Goal: Task Accomplishment & Management: Manage account settings

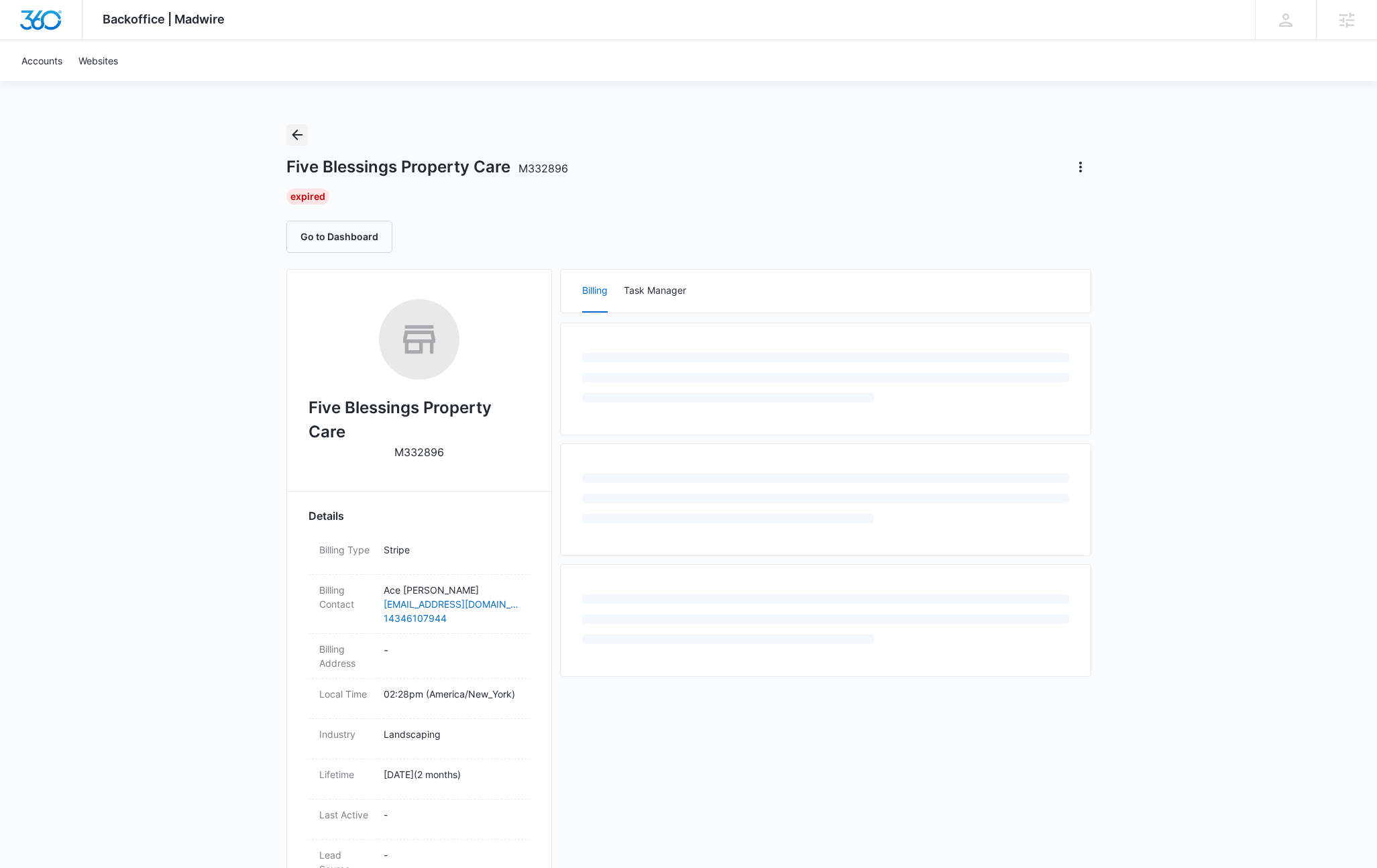
click at [291, 136] on icon "Back" at bounding box center [297, 134] width 16 height 16
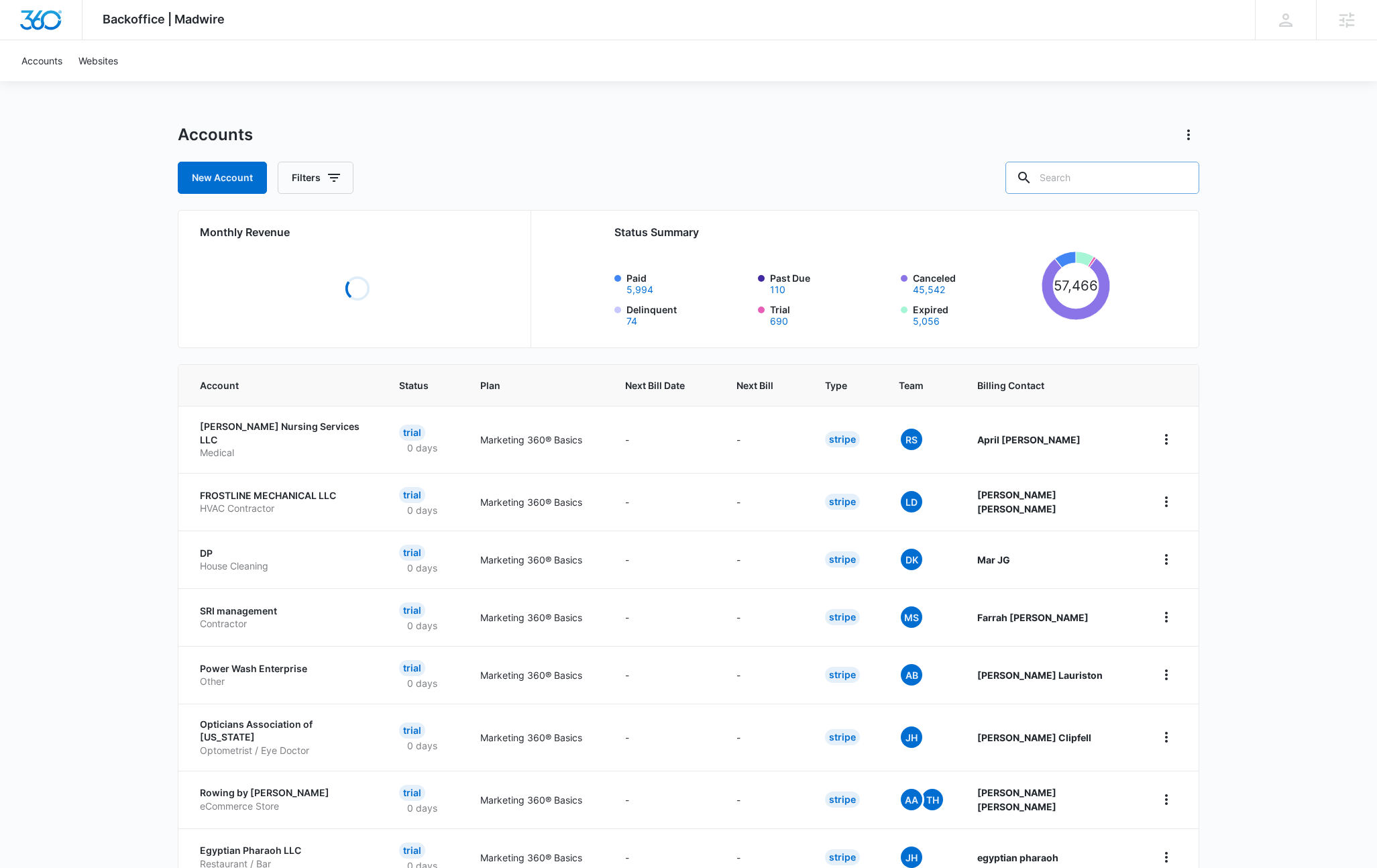
click at [1105, 175] on input "text" at bounding box center [1102, 178] width 194 height 32
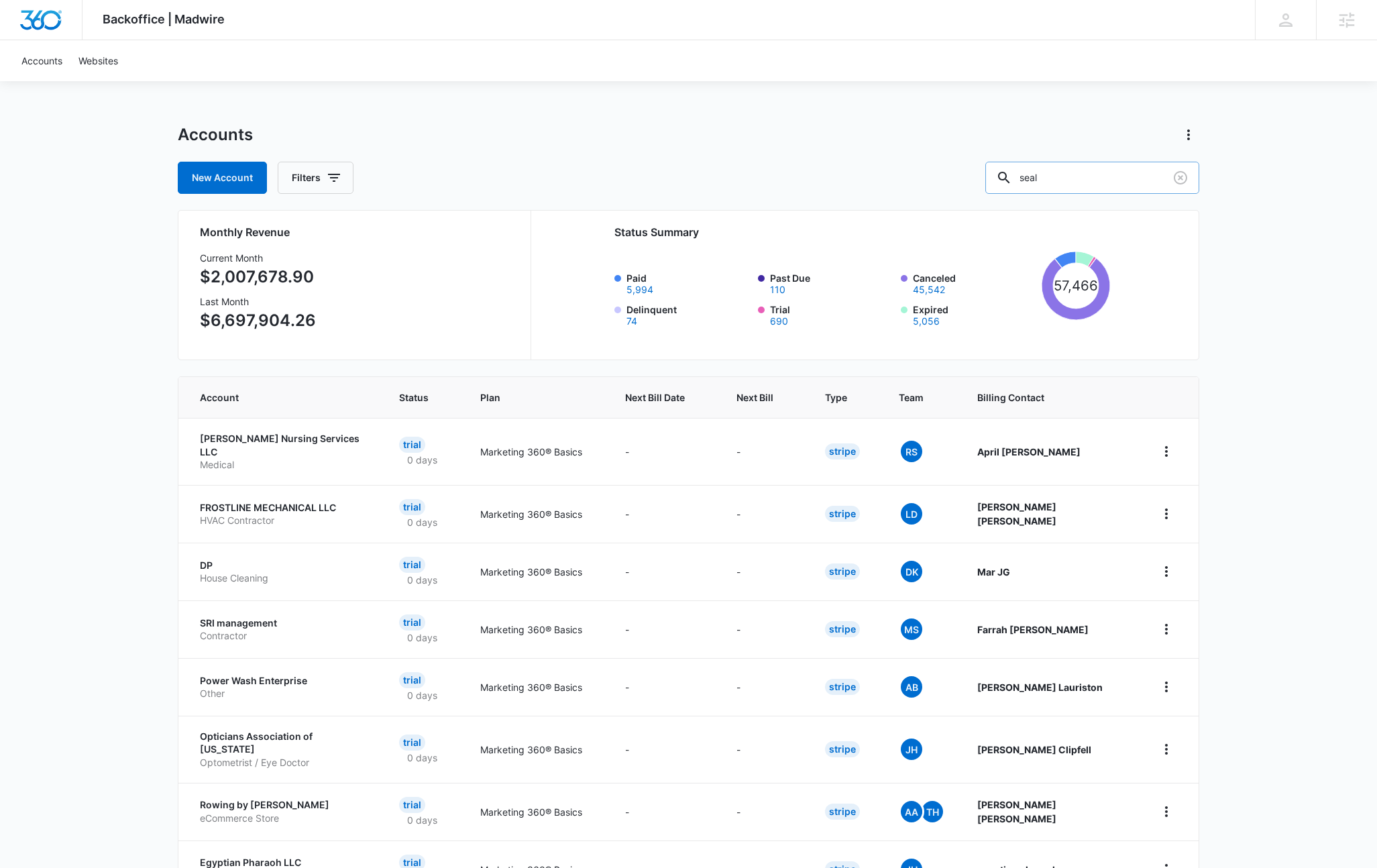
type input "seal"
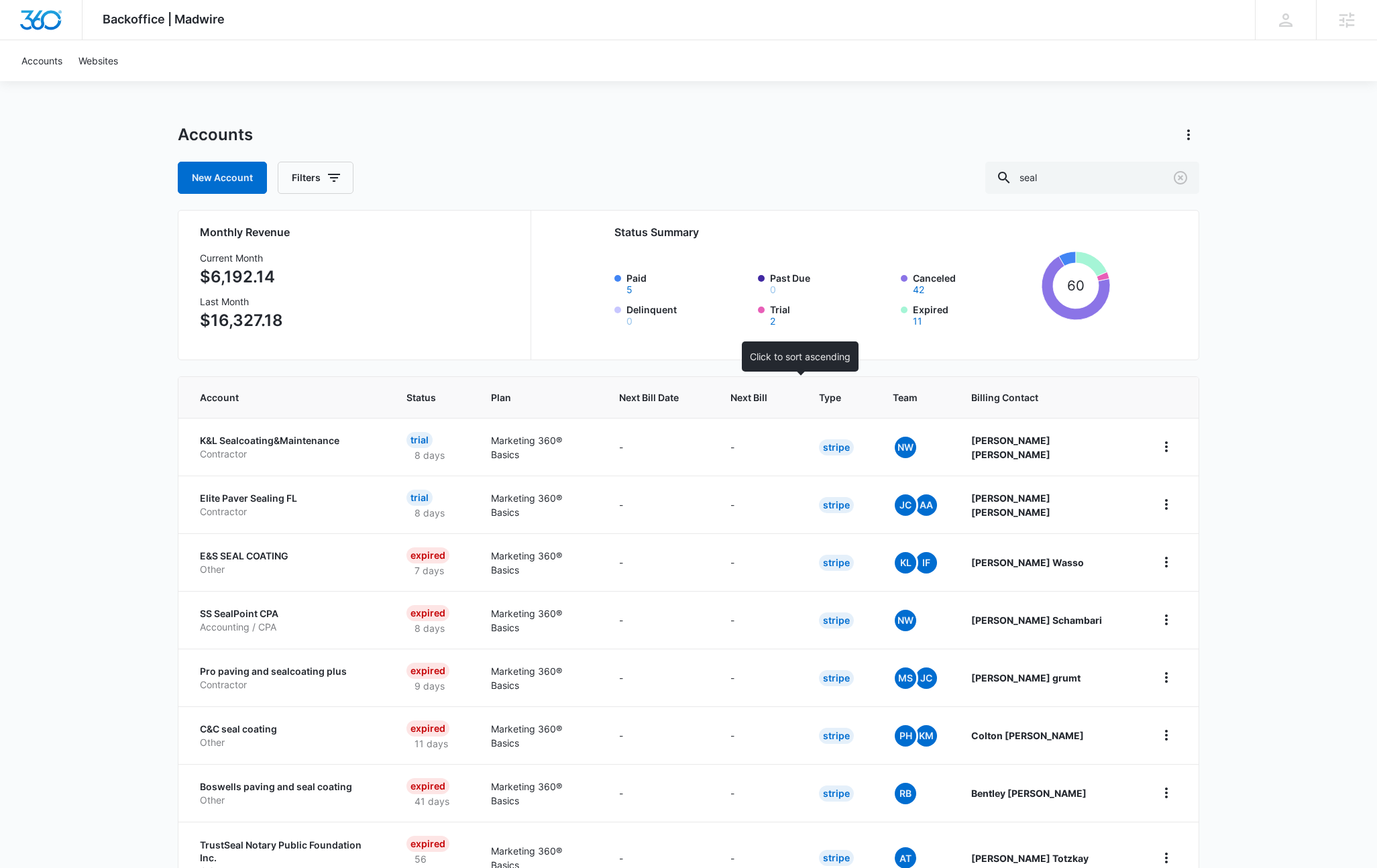
click at [768, 400] on span "Next Bill" at bounding box center [748, 397] width 37 height 14
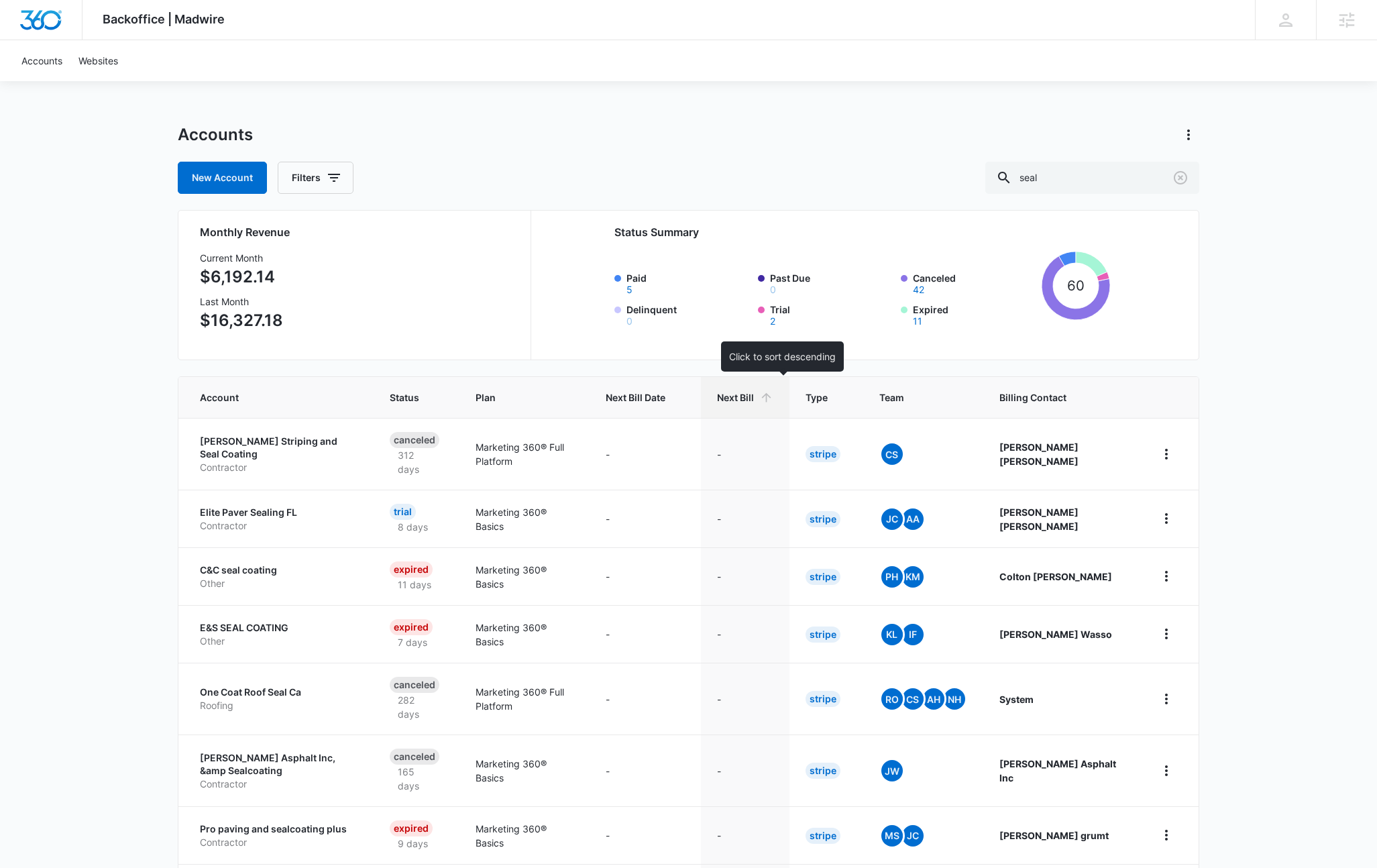
click at [774, 400] on icon at bounding box center [766, 397] width 14 height 14
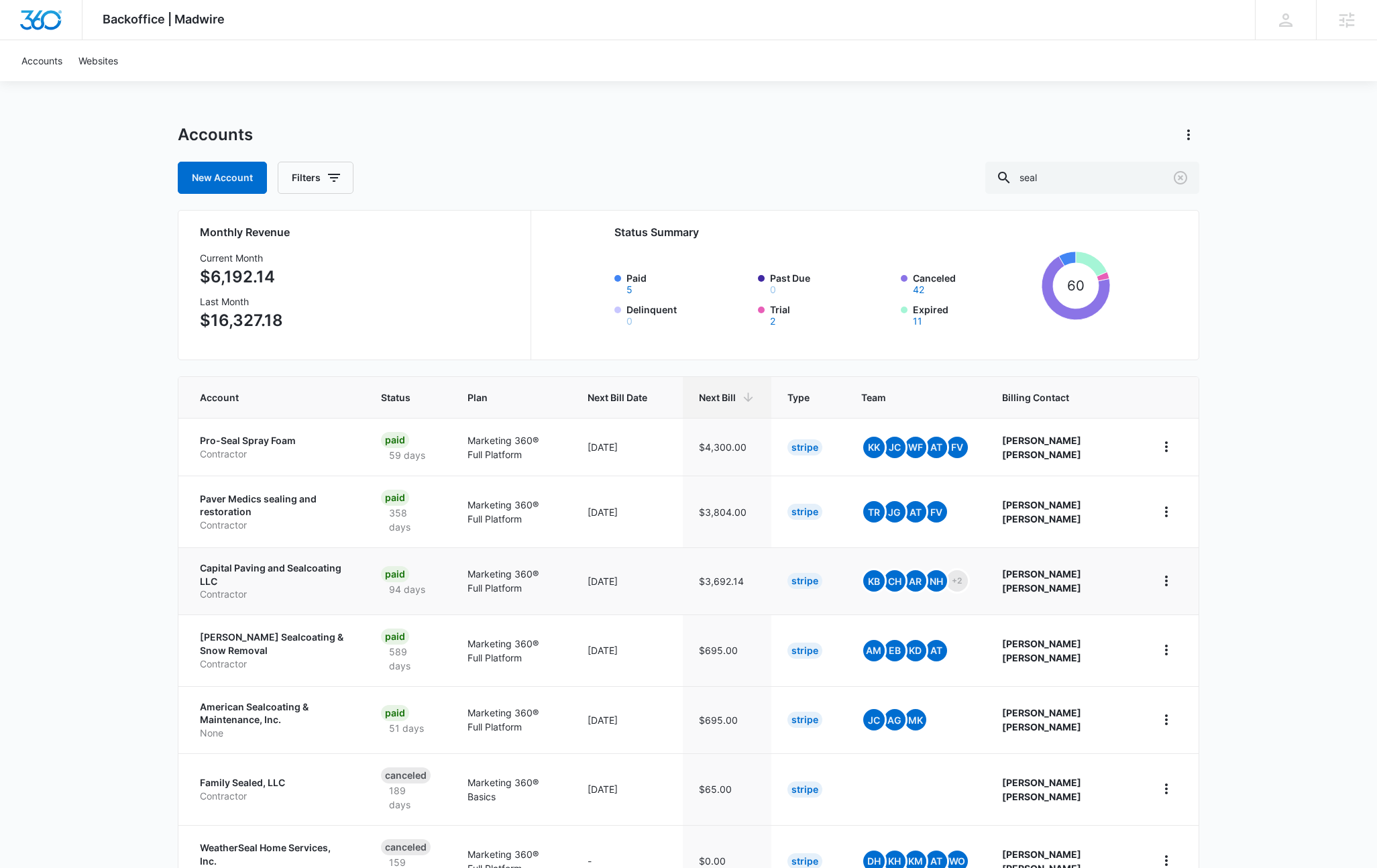
click at [273, 574] on p "Capital Paving and Sealcoating LLC" at bounding box center [274, 574] width 149 height 26
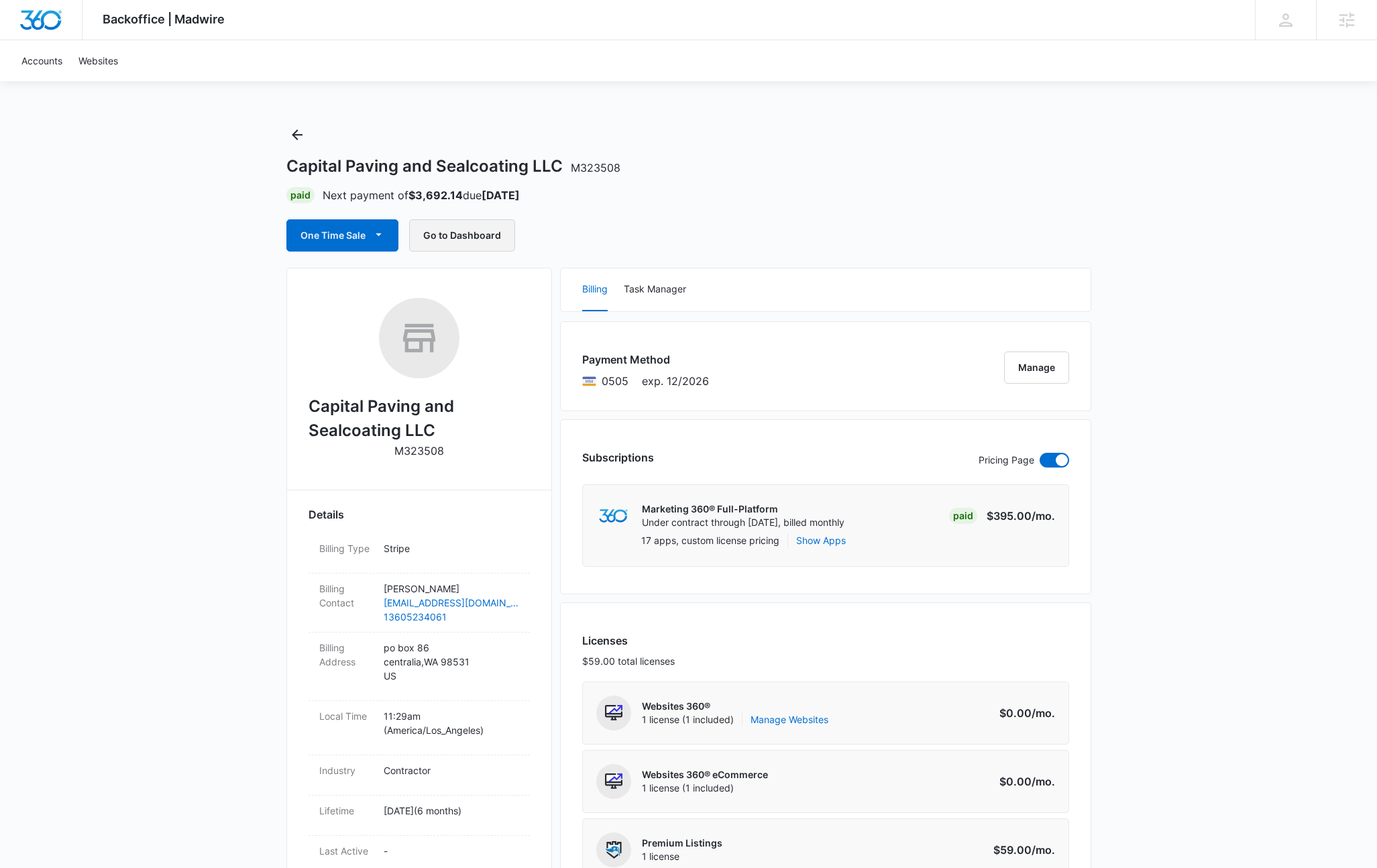
click at [474, 241] on button "Go to Dashboard" at bounding box center [462, 235] width 106 height 32
click at [689, 128] on div "Capital Paving and Sealcoating LLC M323508 Paid Next payment of $3,692.14 due O…" at bounding box center [689, 188] width 805 height 127
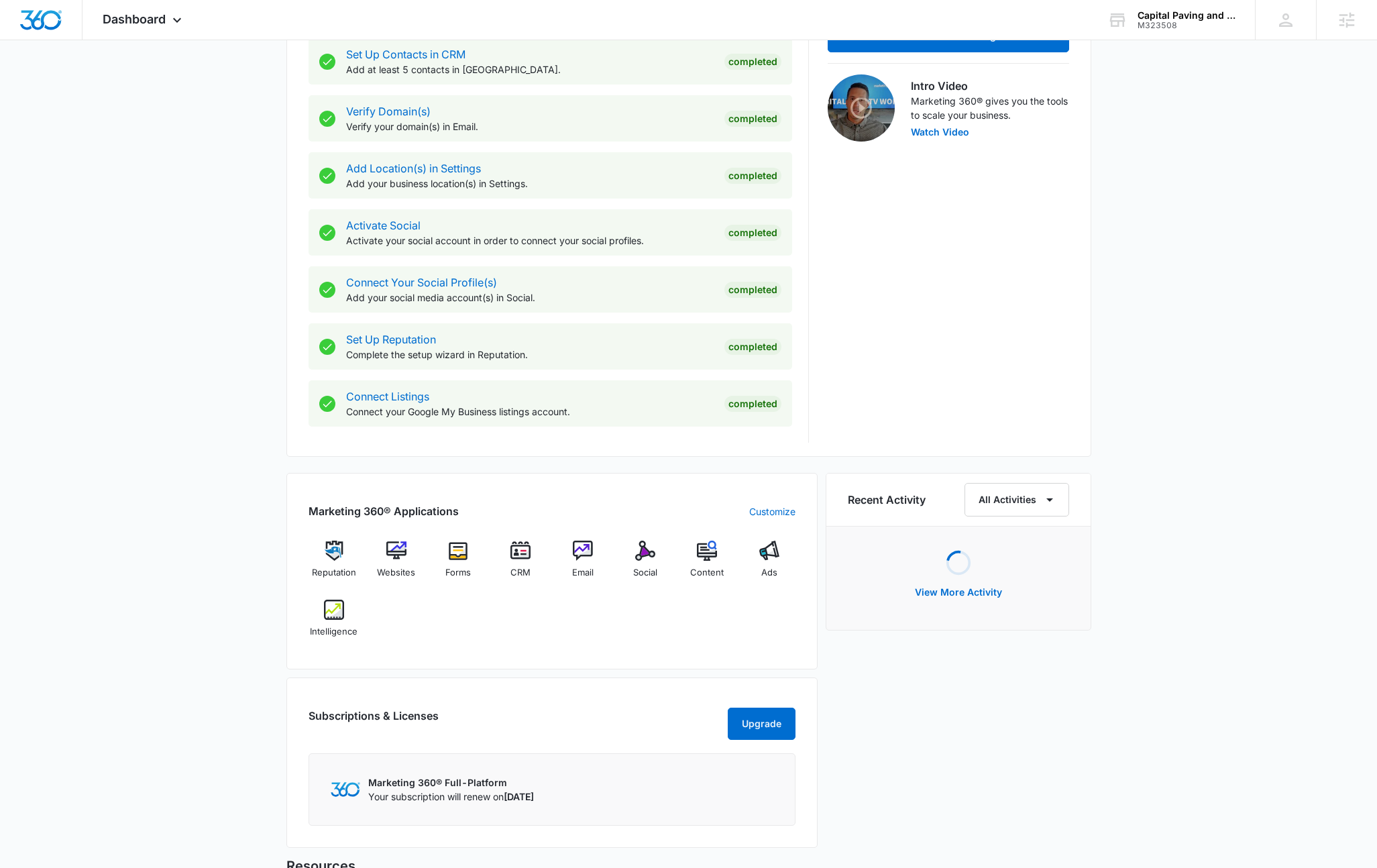
scroll to position [403, 0]
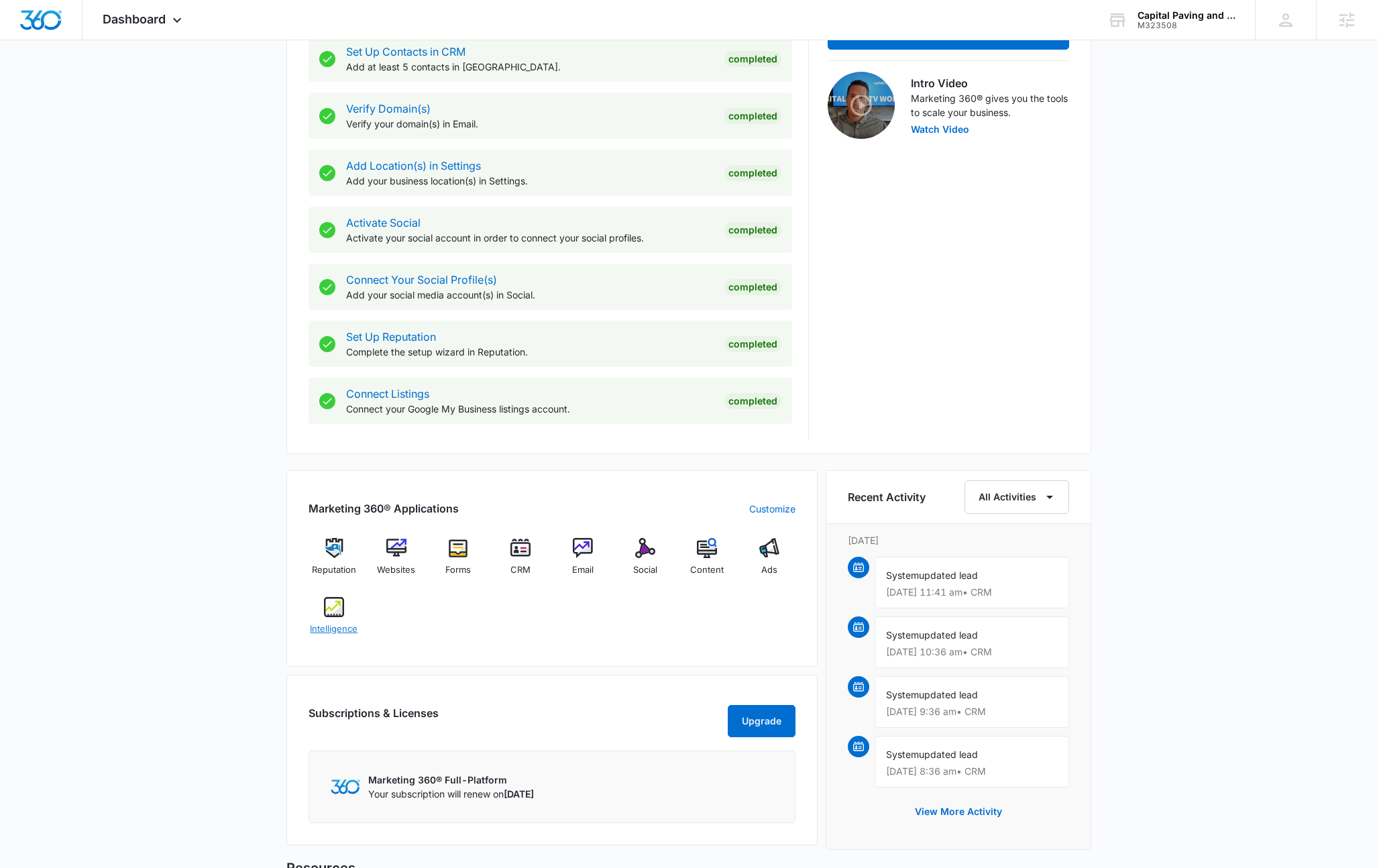
click at [327, 616] on div "Intelligence" at bounding box center [334, 621] width 52 height 48
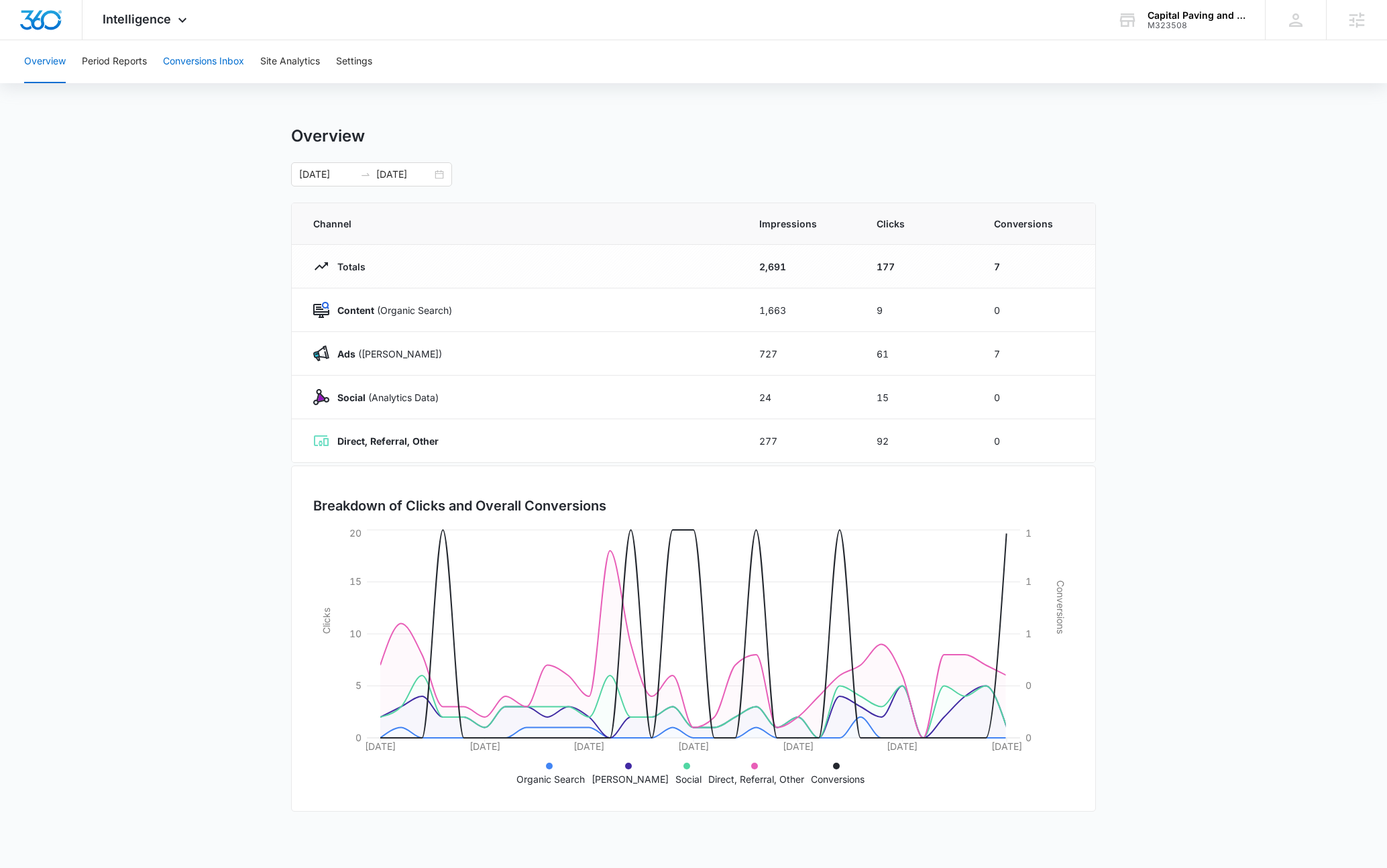
click at [204, 58] on button "Conversions Inbox" at bounding box center [203, 61] width 81 height 43
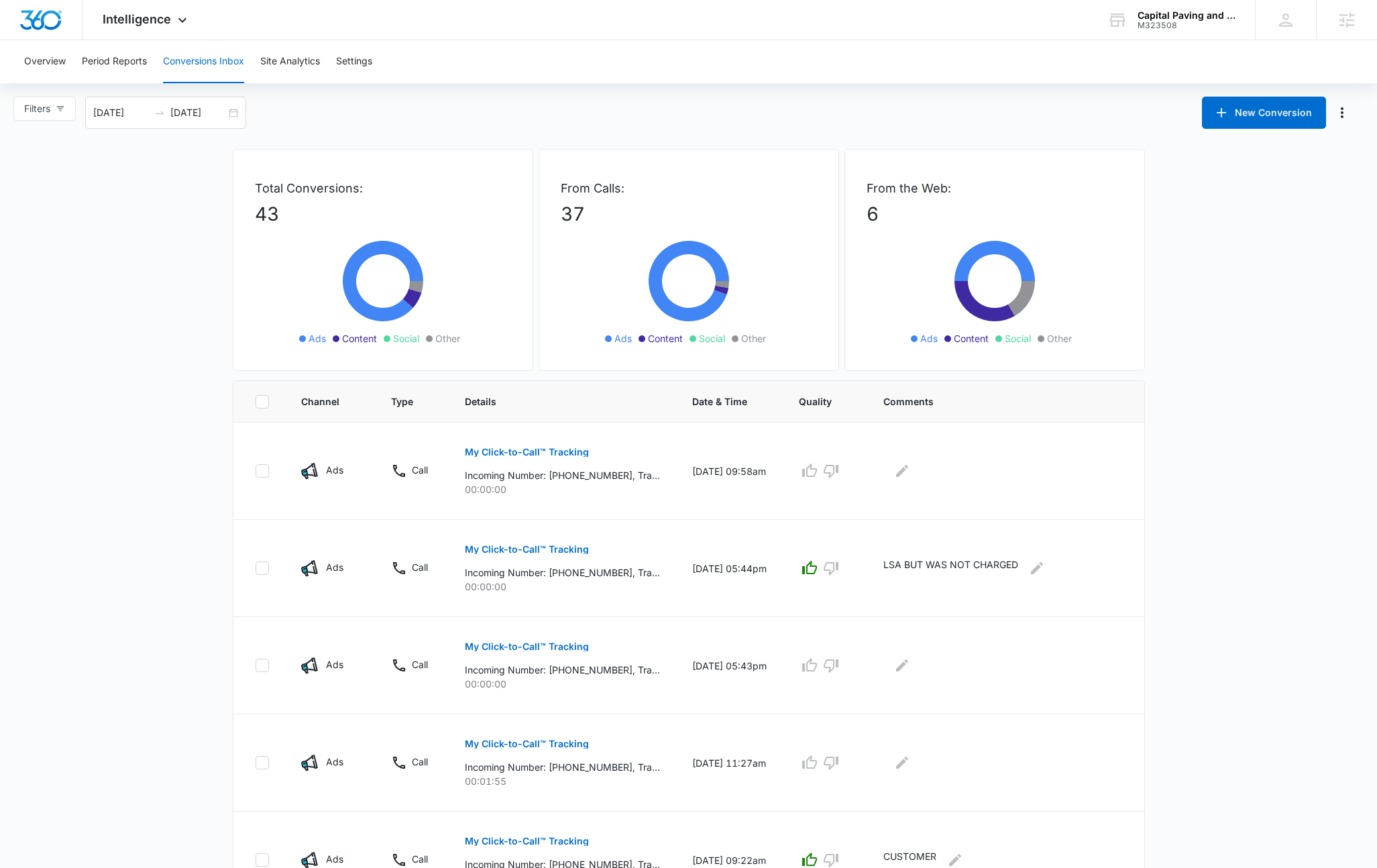
click at [1186, 181] on main "Filters 08/12/2025 09/11/2025 New Conversion Total Conversions: 43 Ads Content …" at bounding box center [688, 767] width 1377 height 1340
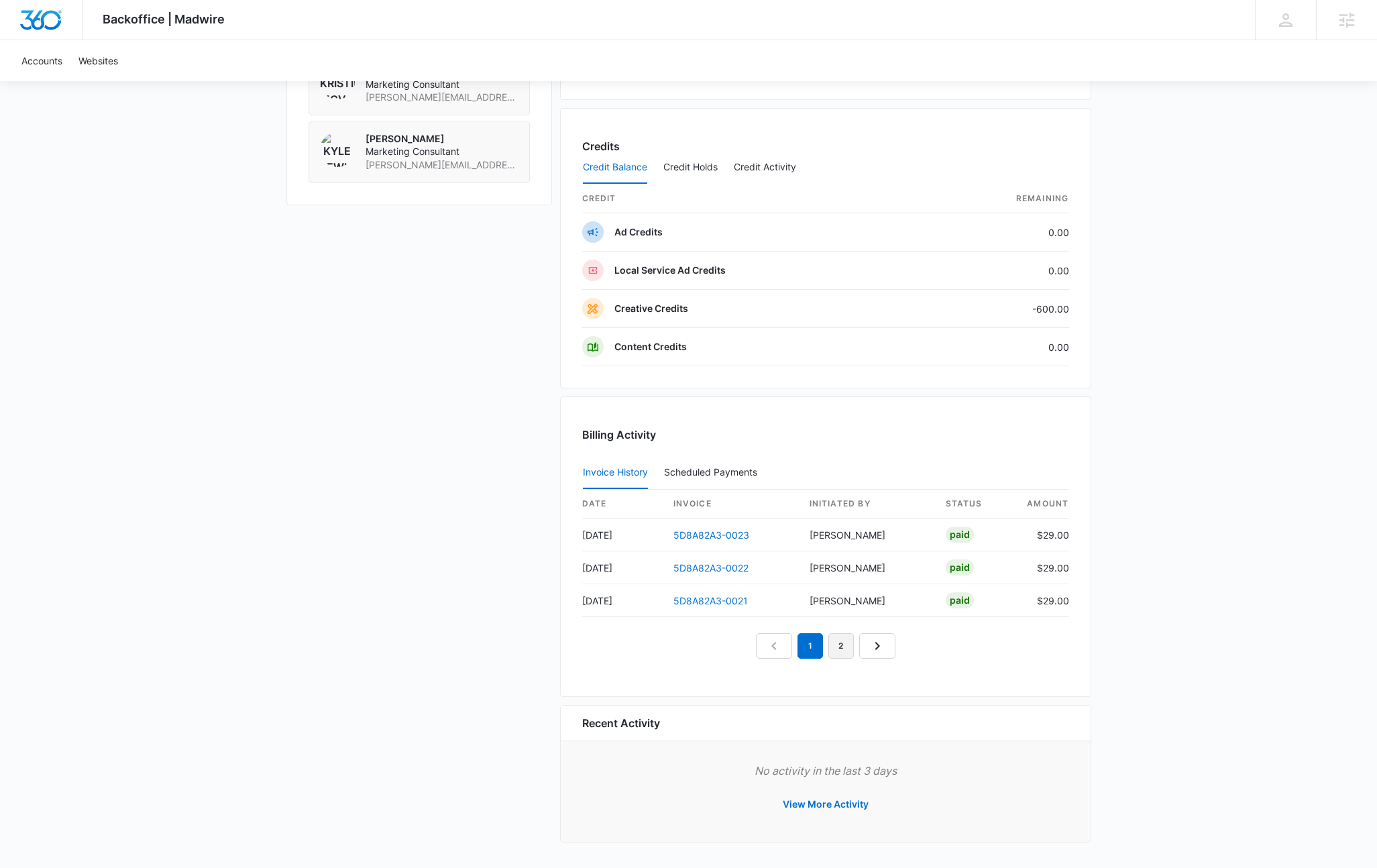
click at [849, 646] on link "2" at bounding box center [841, 646] width 25 height 25
click at [853, 648] on link "3" at bounding box center [857, 646] width 25 height 25
click at [870, 645] on link "4" at bounding box center [872, 646] width 25 height 25
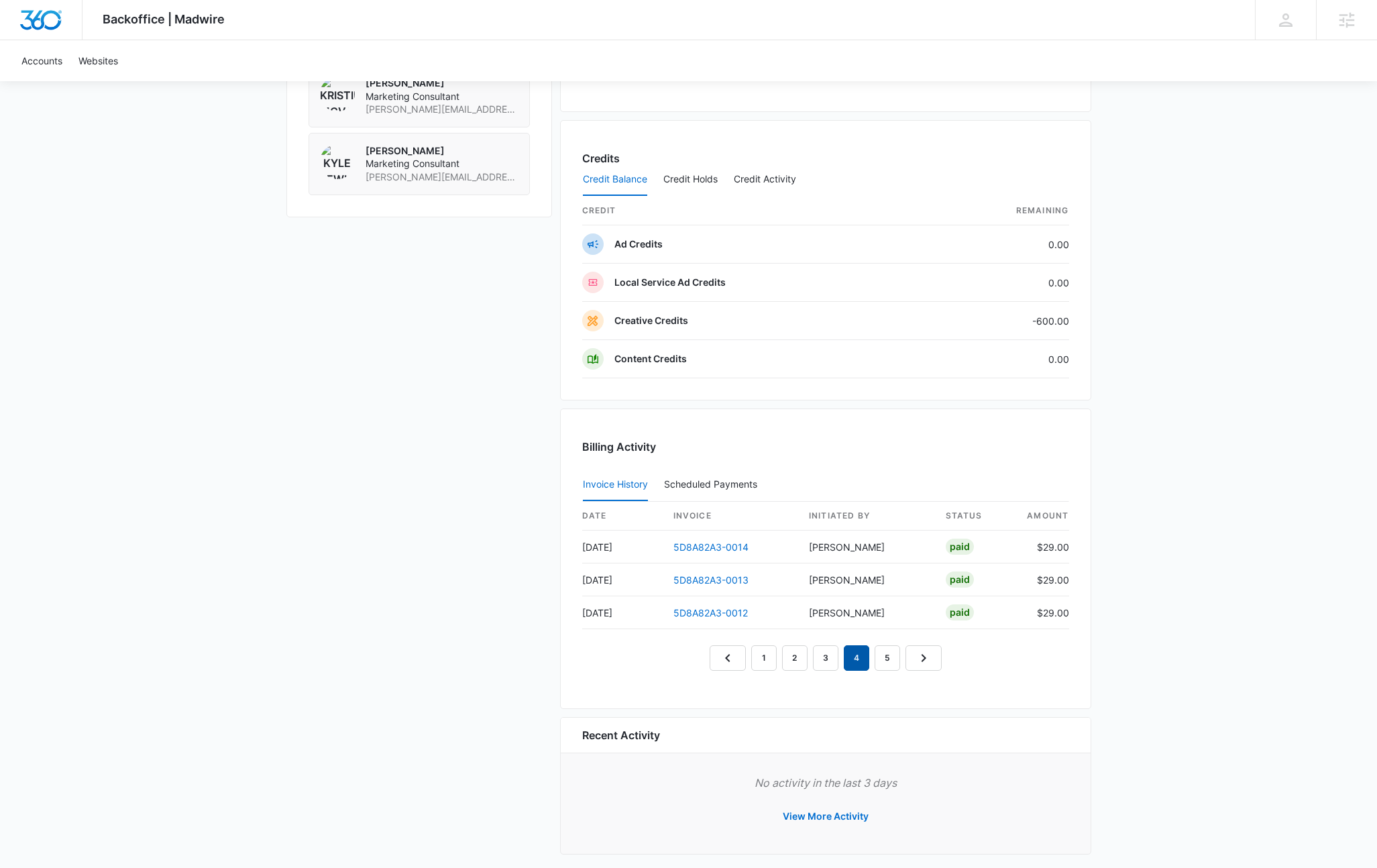
scroll to position [1023, 0]
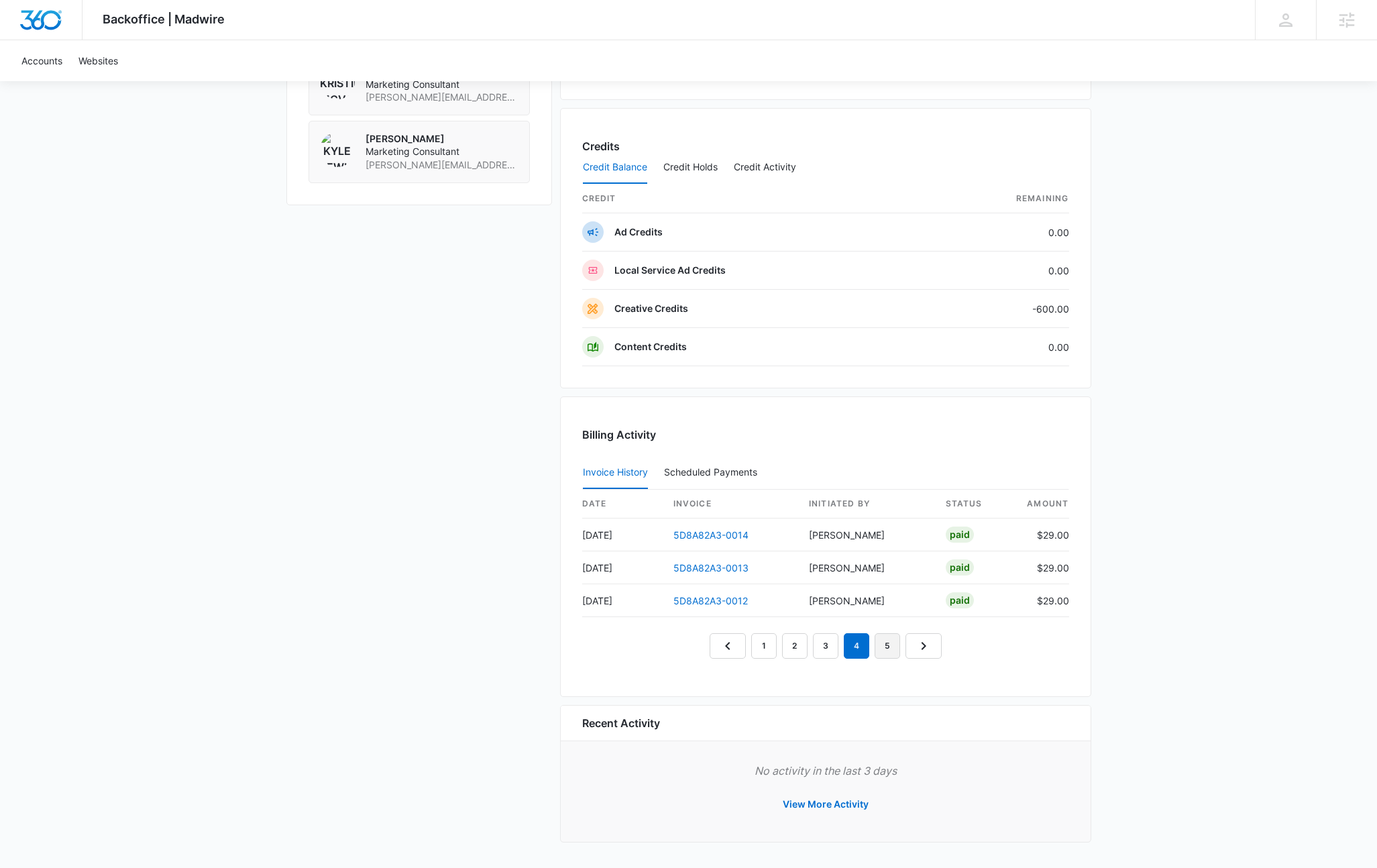
click at [882, 646] on link "5" at bounding box center [888, 646] width 25 height 25
click at [901, 646] on link "6" at bounding box center [903, 646] width 25 height 25
click at [918, 648] on link "7" at bounding box center [918, 646] width 25 height 25
click at [932, 652] on link "8" at bounding box center [934, 646] width 25 height 25
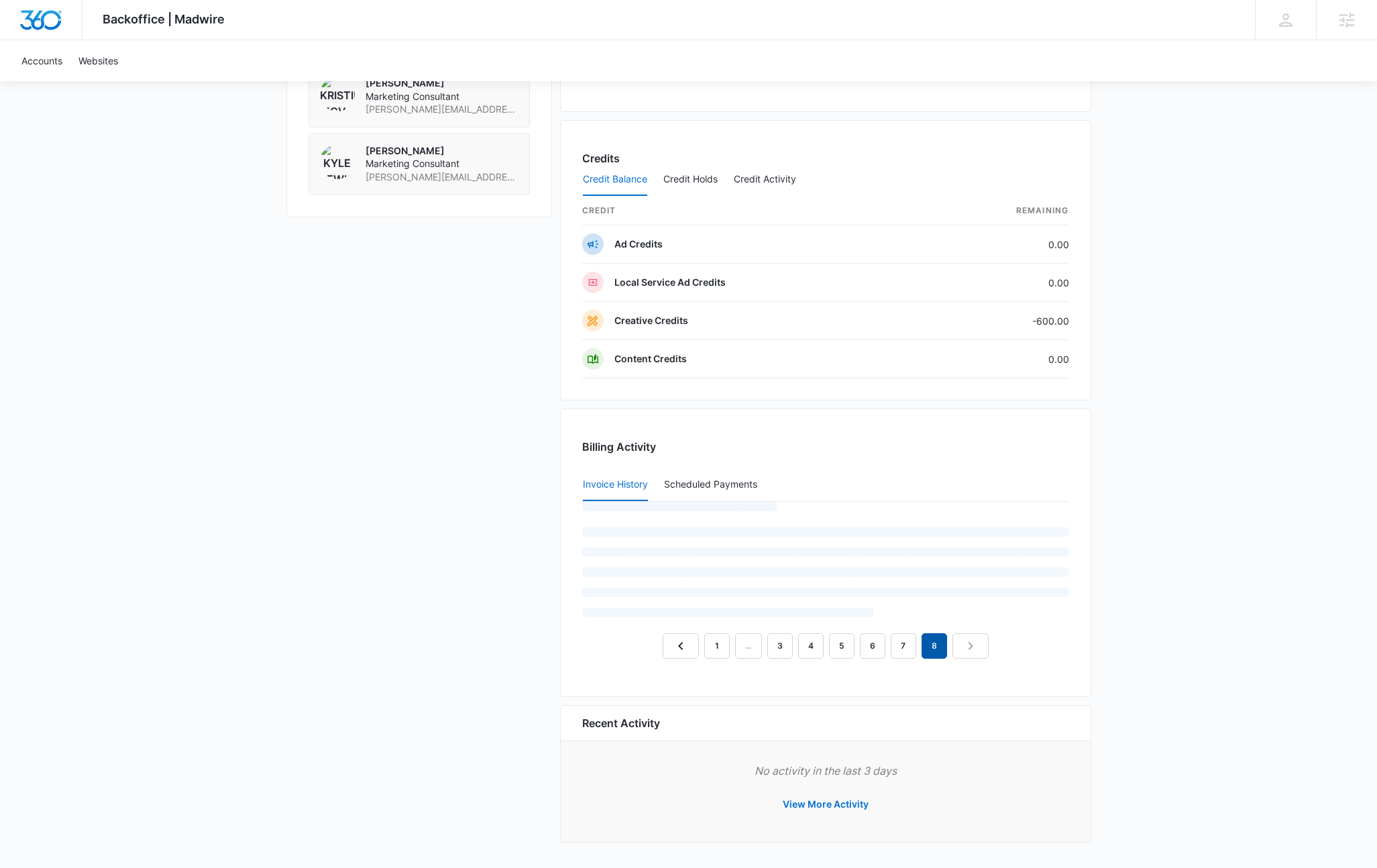
scroll to position [990, 0]
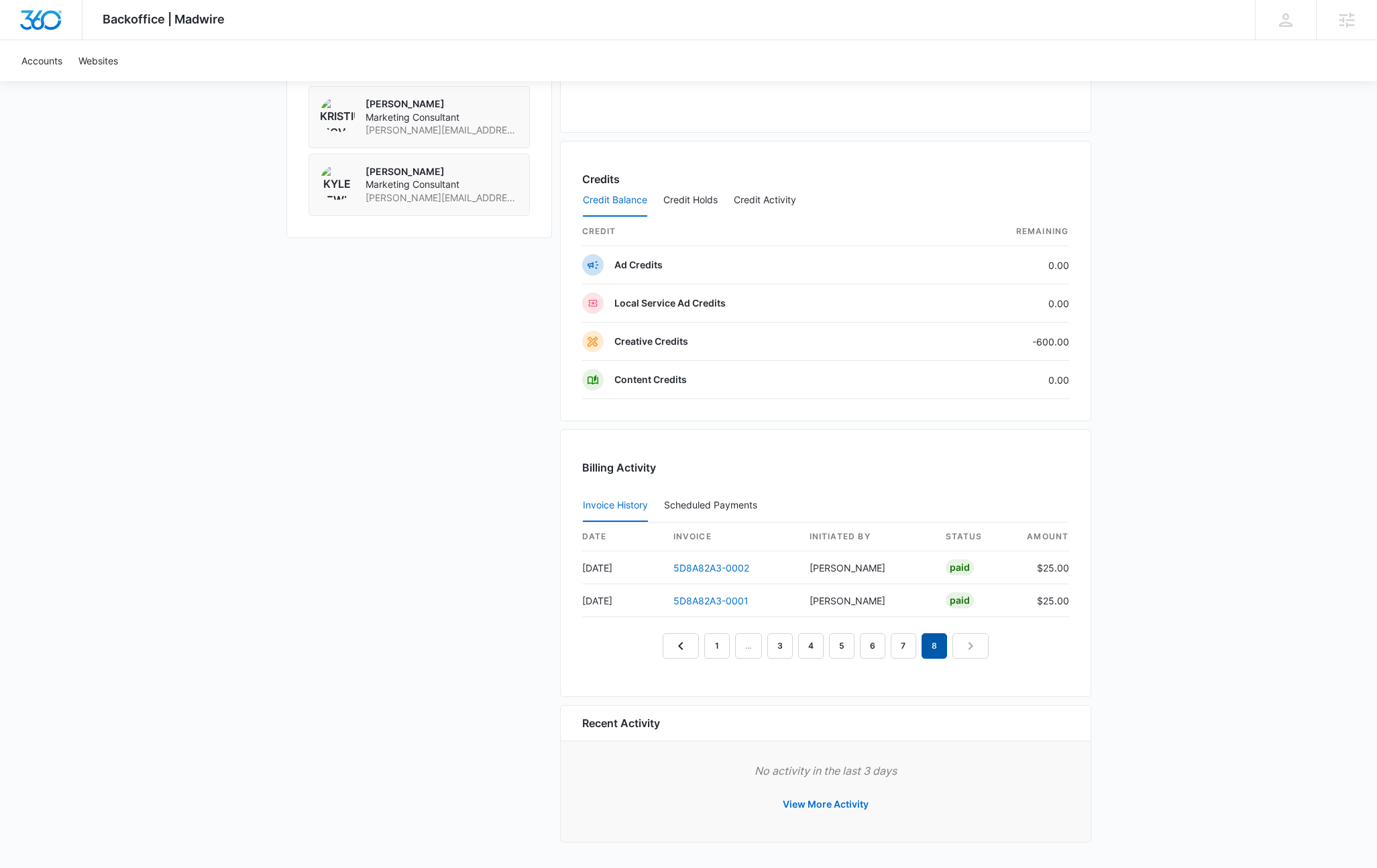
click at [933, 647] on em "8" at bounding box center [934, 646] width 25 height 25
click at [977, 644] on nav "1 … 3 4 5 6 7 8" at bounding box center [825, 646] width 326 height 25
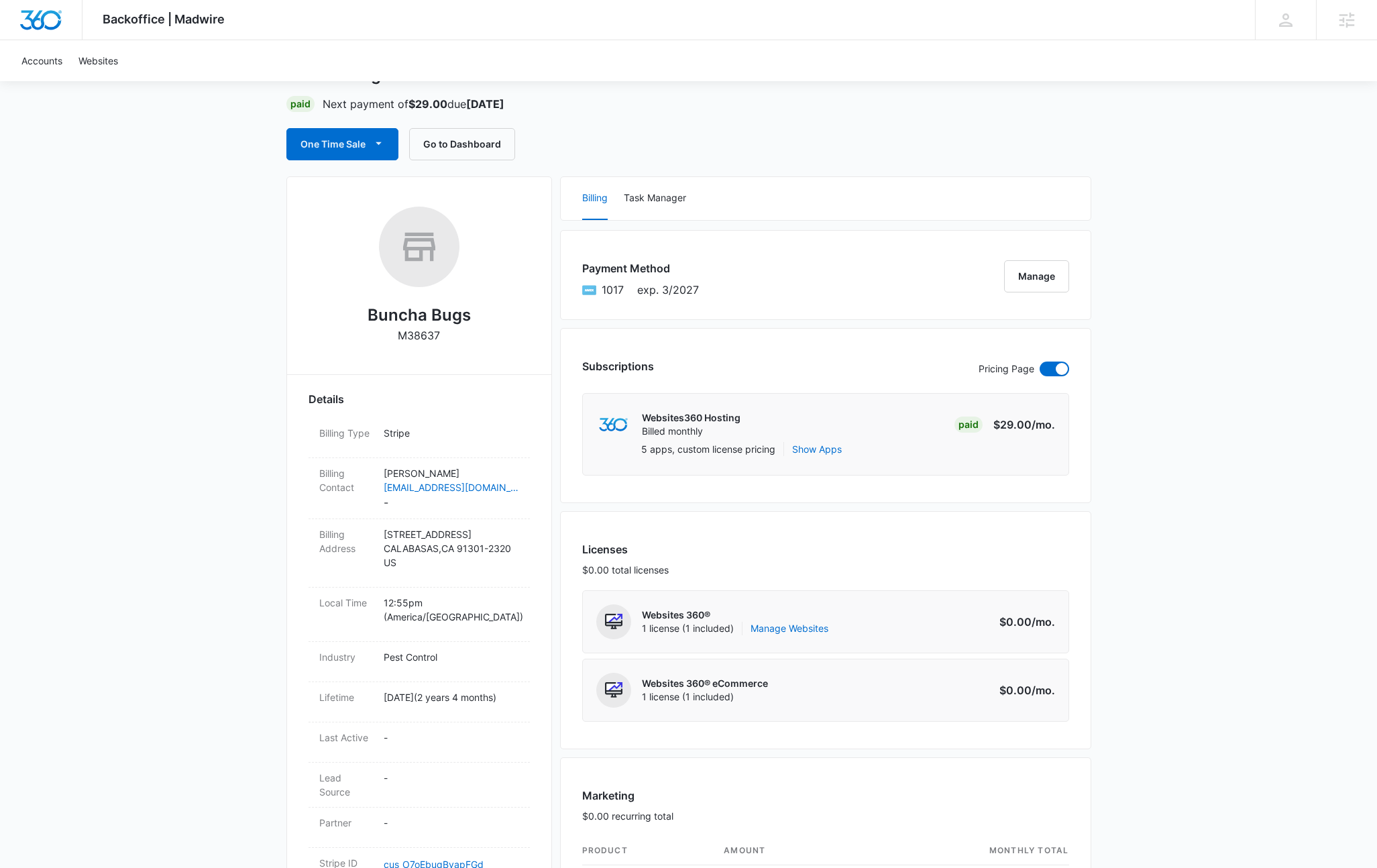
scroll to position [0, 0]
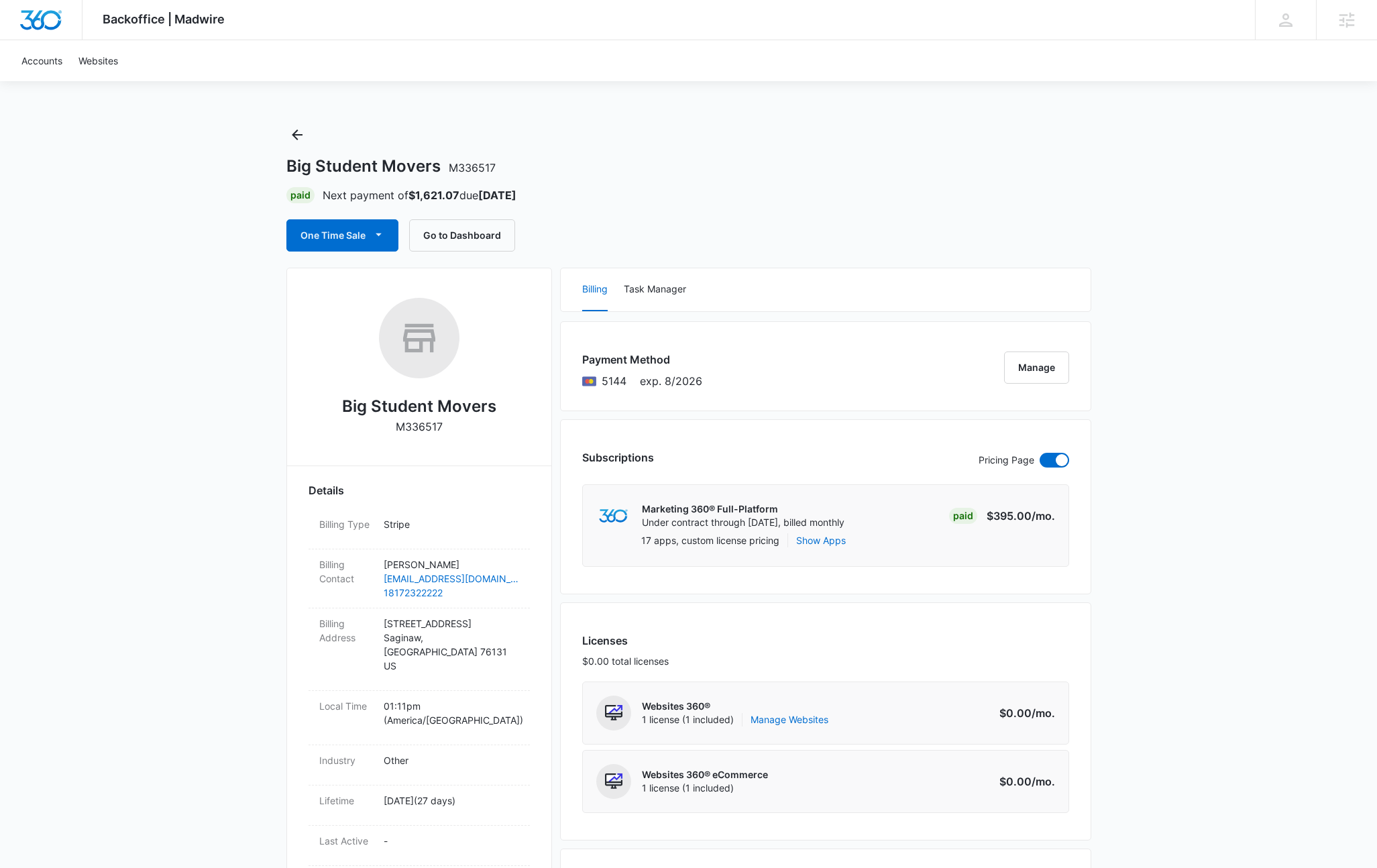
click at [407, 405] on h2 "Big Student Movers" at bounding box center [419, 406] width 154 height 24
click at [406, 405] on h2 "Big Student Movers" at bounding box center [419, 406] width 154 height 24
copy h2 "Big Student Movers"
click at [1157, 367] on div "Backoffice | Madwire Apps Settings KL Kyle Lewis kyle.lewis@marketing360.com My…" at bounding box center [688, 882] width 1377 height 1764
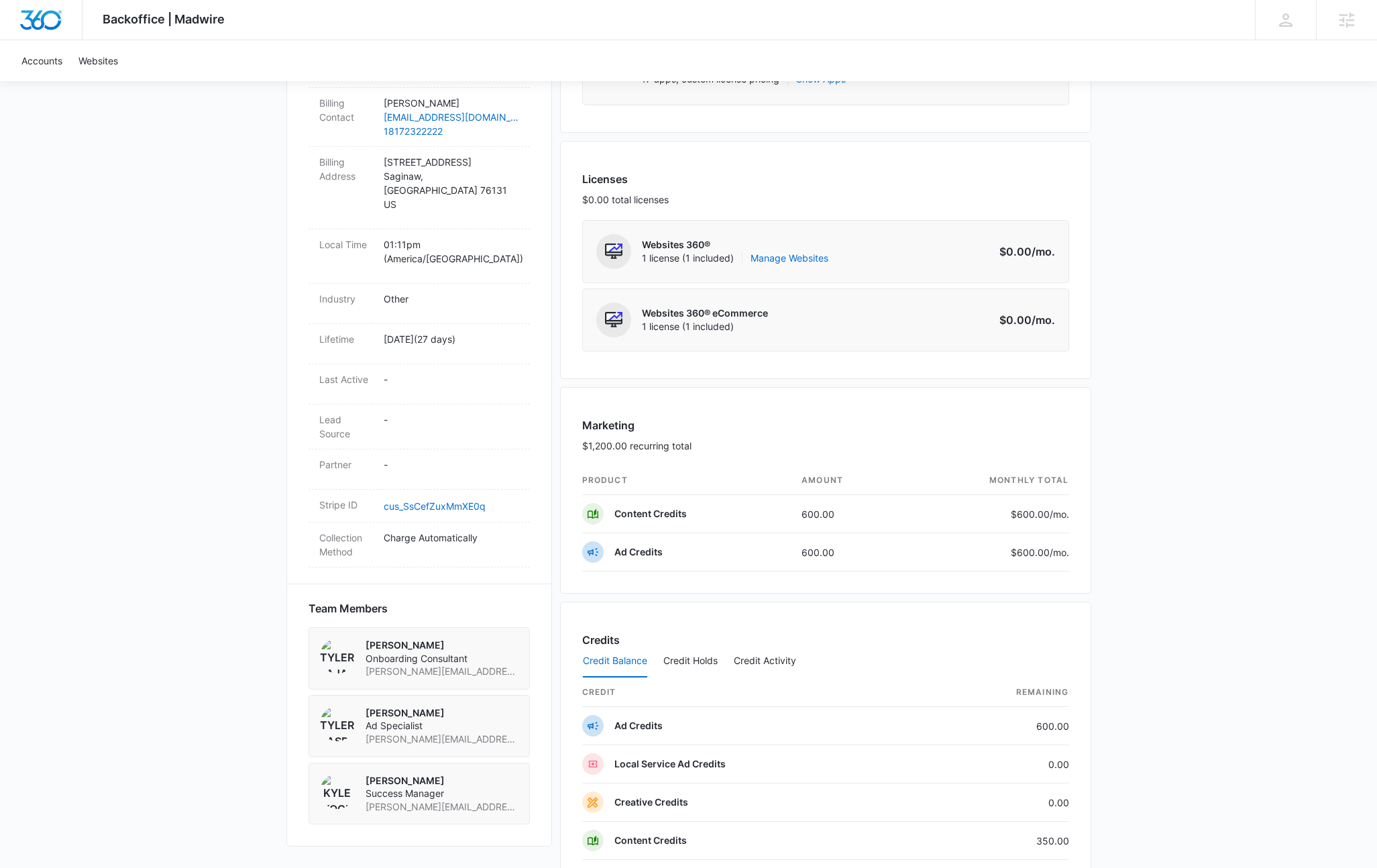
scroll to position [633, 0]
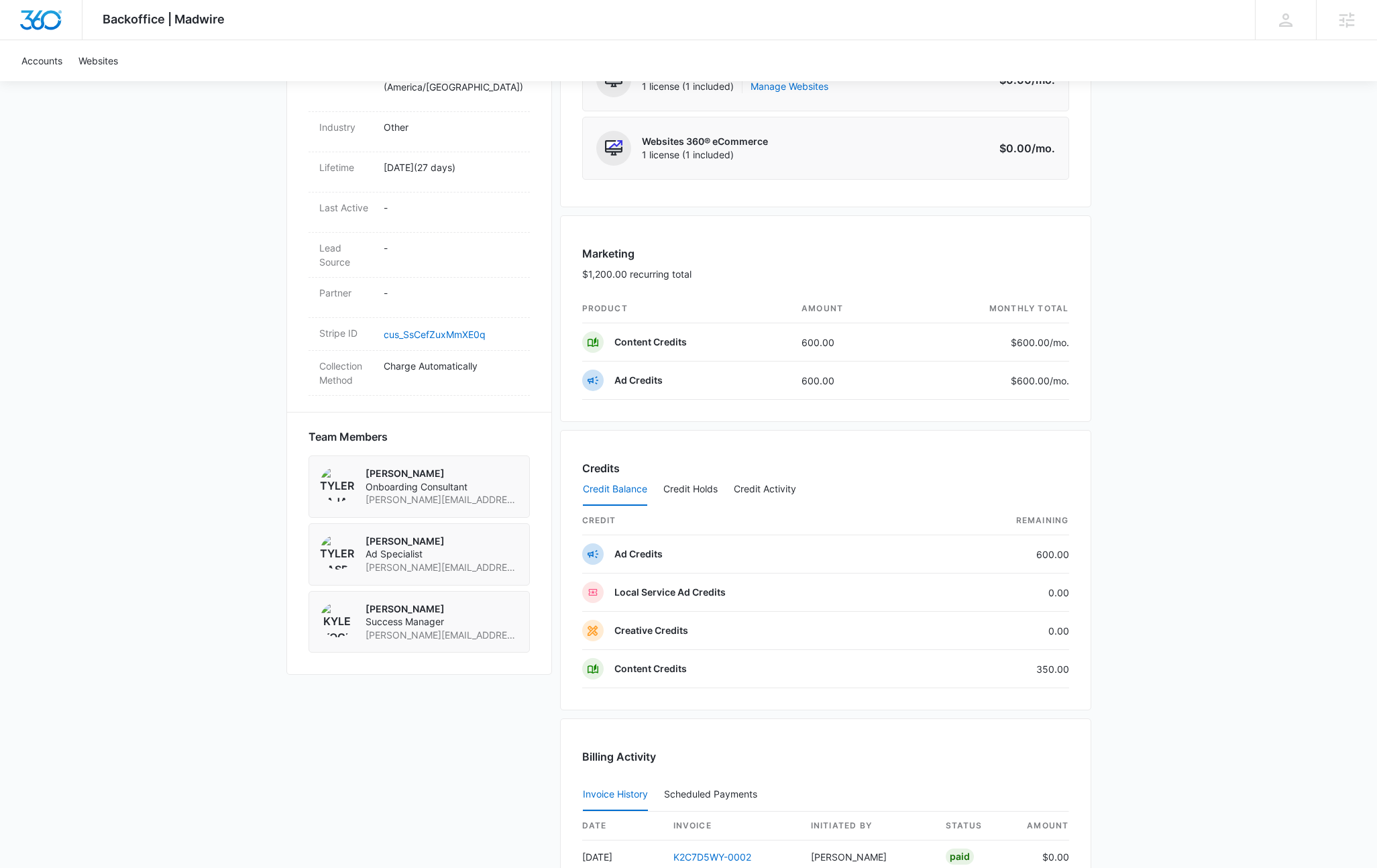
click at [288, 534] on div "Big Student Movers M336517 Details Billing Type Stripe Billing Contact Don Holl…" at bounding box center [419, 154] width 265 height 1040
click at [284, 536] on div "Backoffice | Madwire Apps Settings KL Kyle Lewis kyle.lewis@marketing360.com My…" at bounding box center [688, 249] width 1377 height 1764
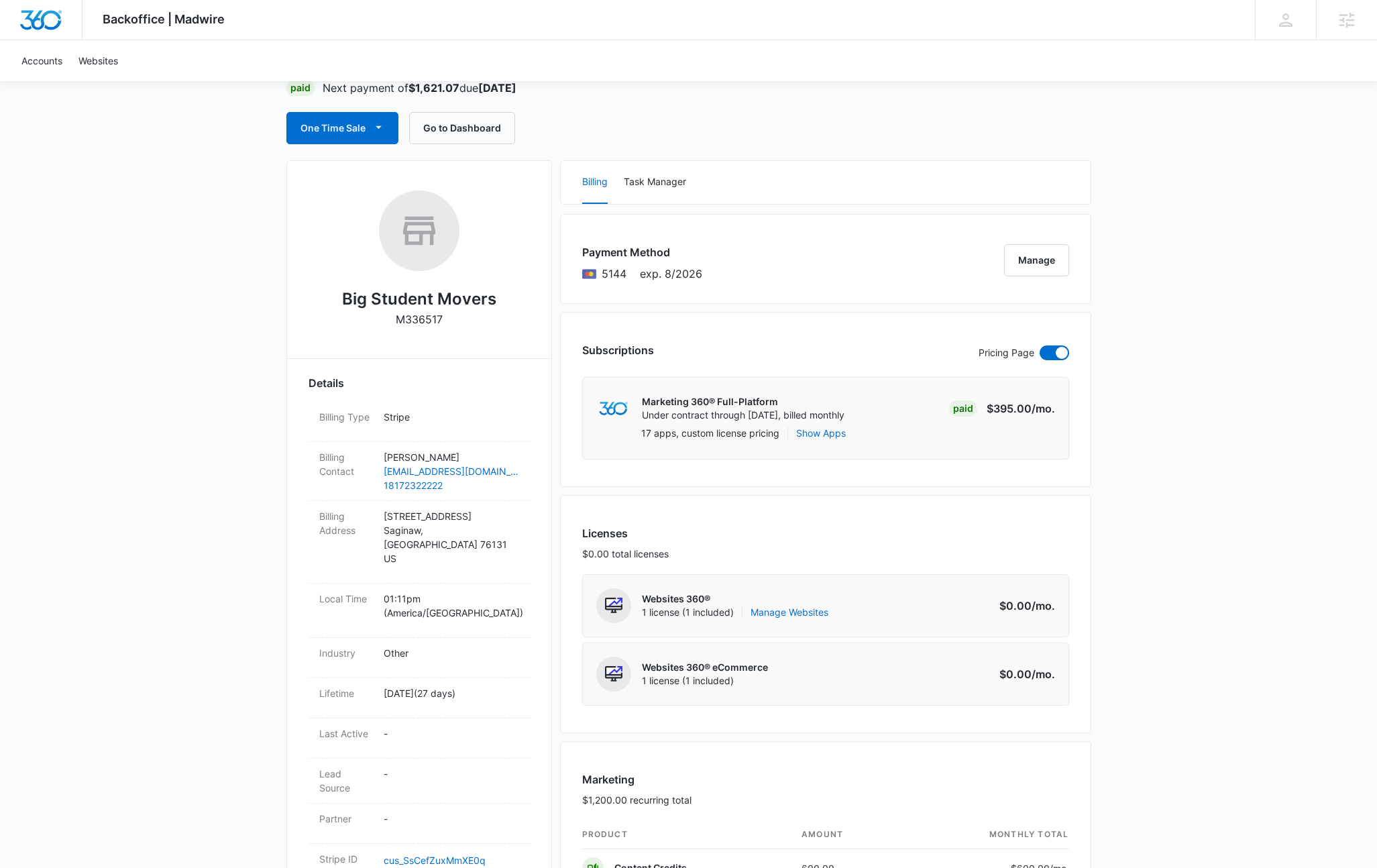
scroll to position [0, 0]
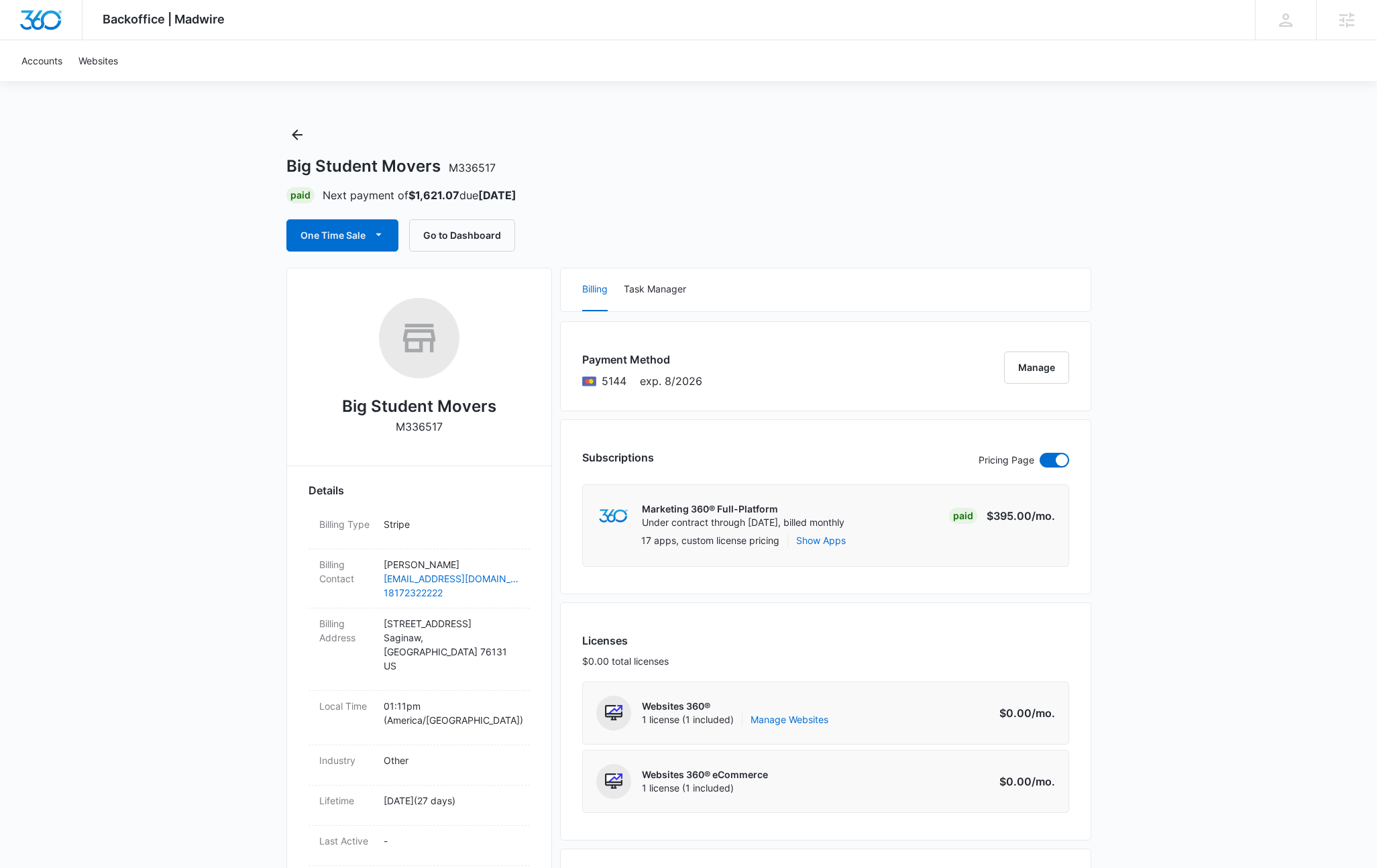
click at [1238, 245] on div "Backoffice | Madwire Apps Settings KL Kyle Lewis kyle.lewis@marketing360.com My…" at bounding box center [688, 882] width 1377 height 1764
click at [1199, 346] on div "Backoffice | Madwire Apps Settings KL Kyle Lewis kyle.lewis@marketing360.com My…" at bounding box center [688, 882] width 1377 height 1764
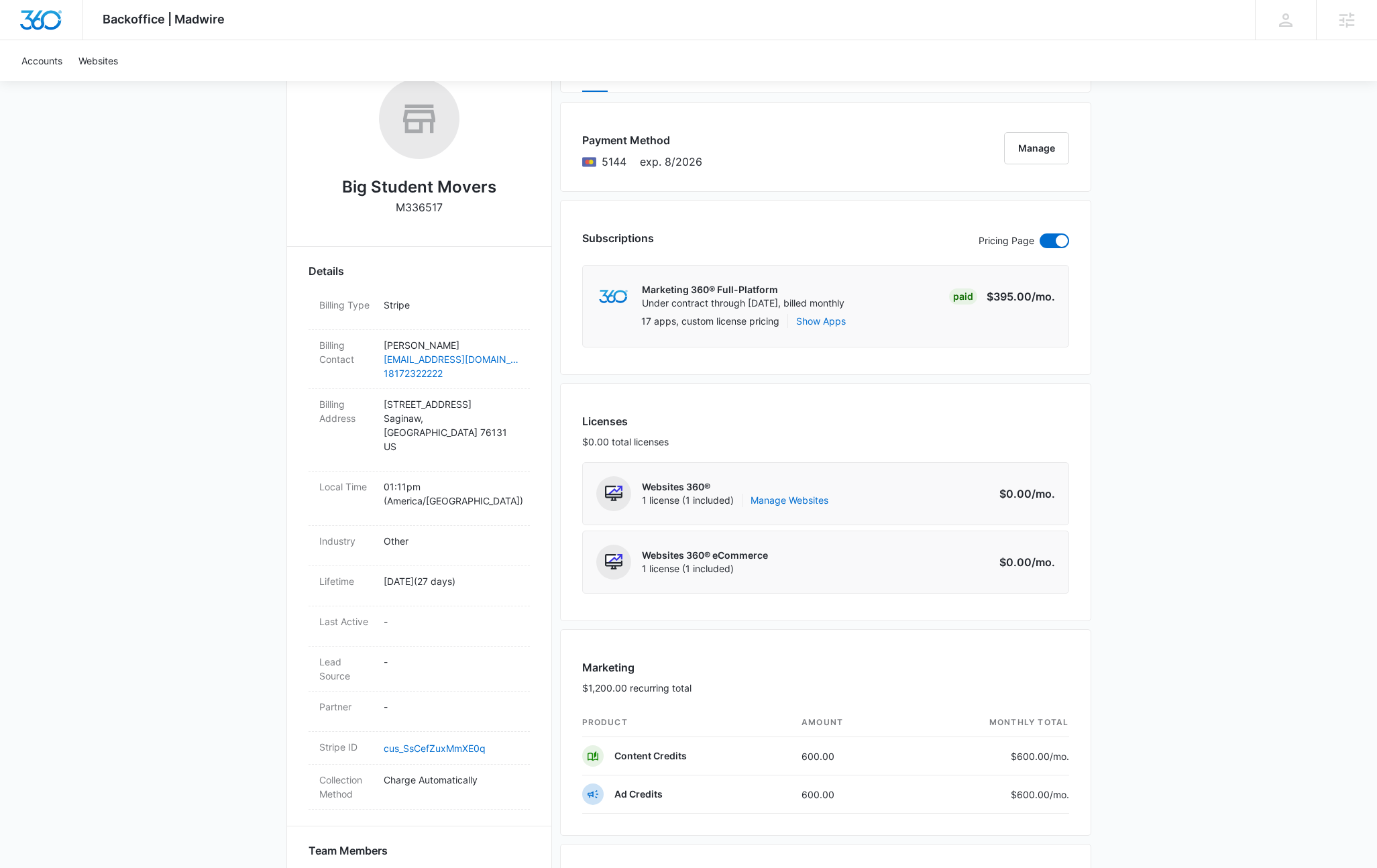
scroll to position [69, 0]
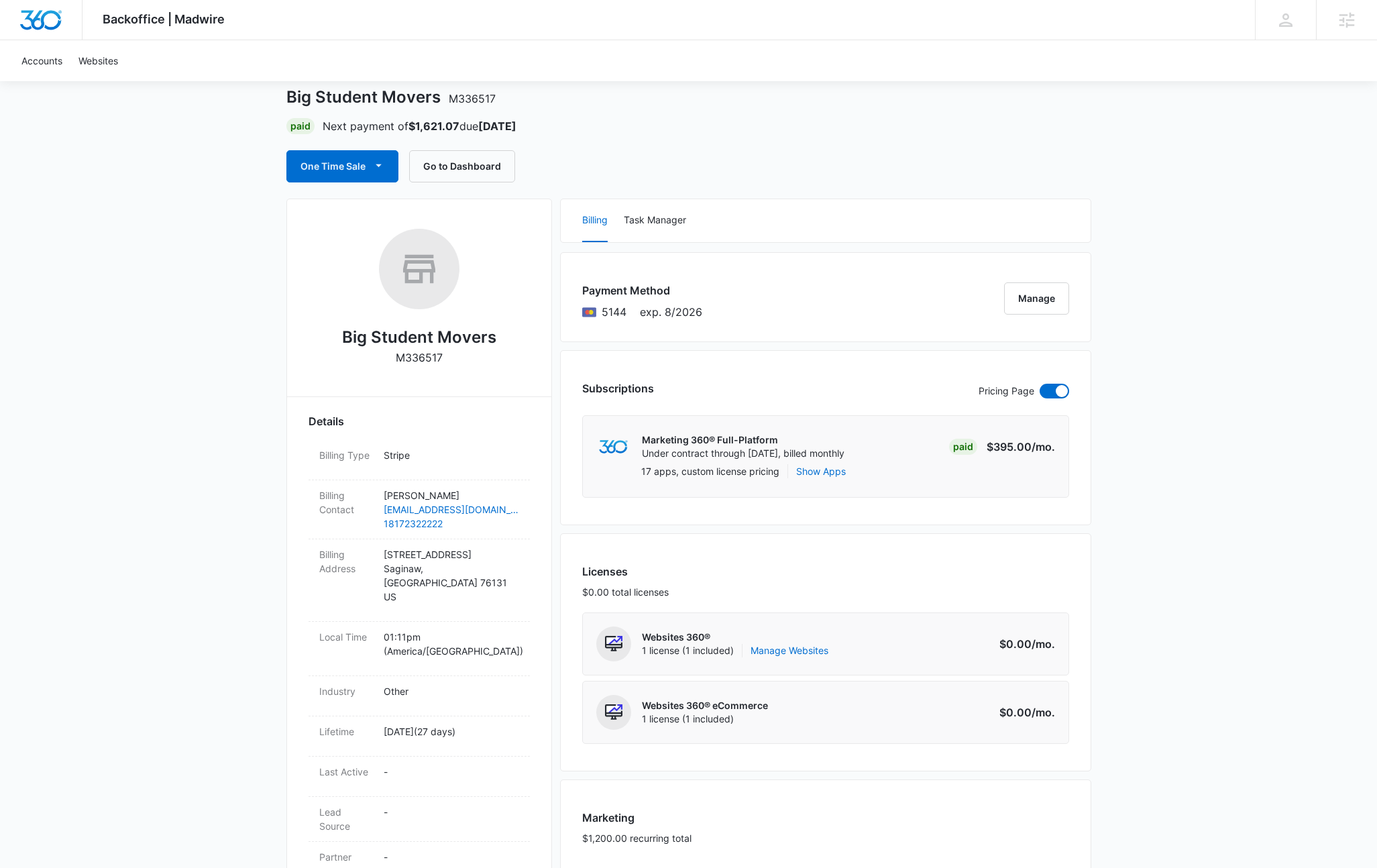
click at [383, 333] on h2 "Big Student Movers" at bounding box center [419, 337] width 154 height 24
copy h2 "Big Student Movers"
click at [458, 165] on button "Go to Dashboard" at bounding box center [462, 166] width 106 height 32
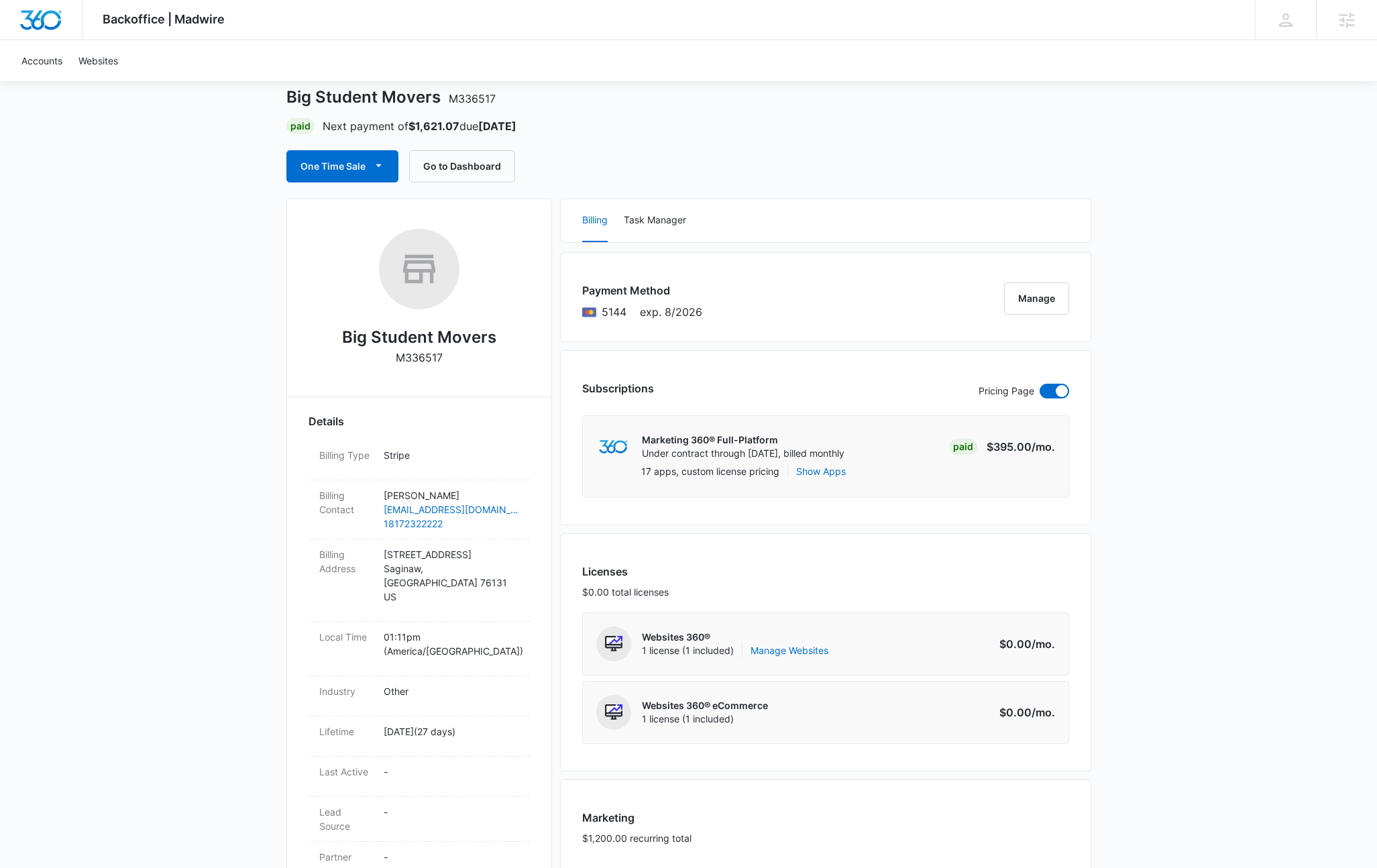
click at [1158, 190] on div "Backoffice | Madwire Apps Settings KL Kyle Lewis kyle.lewis@marketing360.com My…" at bounding box center [688, 813] width 1377 height 1764
click at [1160, 245] on div "Backoffice | Madwire Apps Settings KL Kyle Lewis kyle.lewis@marketing360.com My…" at bounding box center [688, 813] width 1377 height 1764
click at [1130, 227] on div "Backoffice | Madwire Apps Settings KL Kyle Lewis kyle.lewis@marketing360.com My…" at bounding box center [688, 813] width 1377 height 1764
click at [1100, 245] on div "Backoffice | Madwire Apps Settings KL Kyle Lewis kyle.lewis@marketing360.com My…" at bounding box center [688, 813] width 1377 height 1764
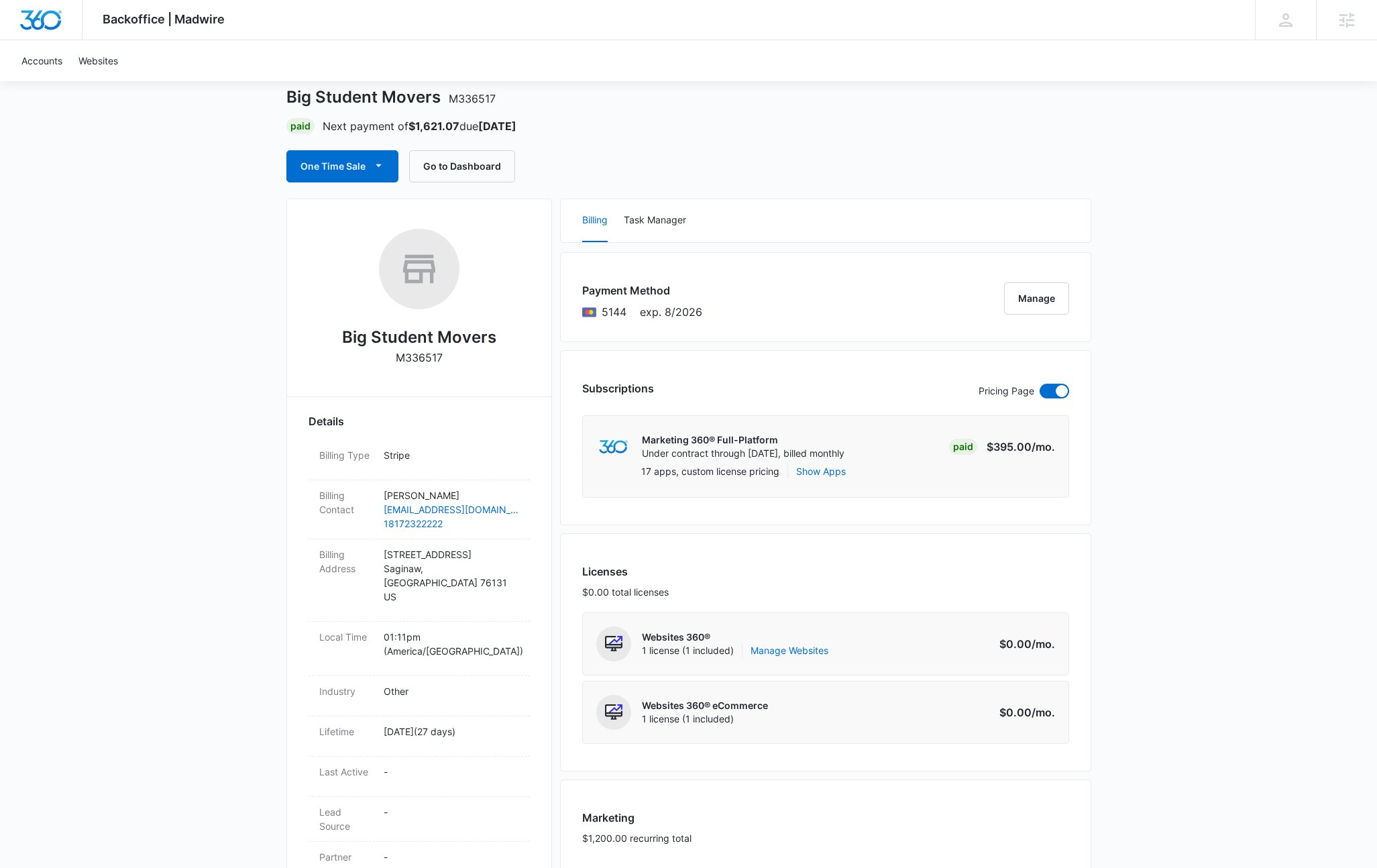
click at [555, 184] on div "Big Student Movers M336517 Paid Next payment of $1,621.07 due Sep 15 One Time S…" at bounding box center [689, 875] width 805 height 1640
click at [464, 167] on button "Go to Dashboard" at bounding box center [462, 166] width 106 height 32
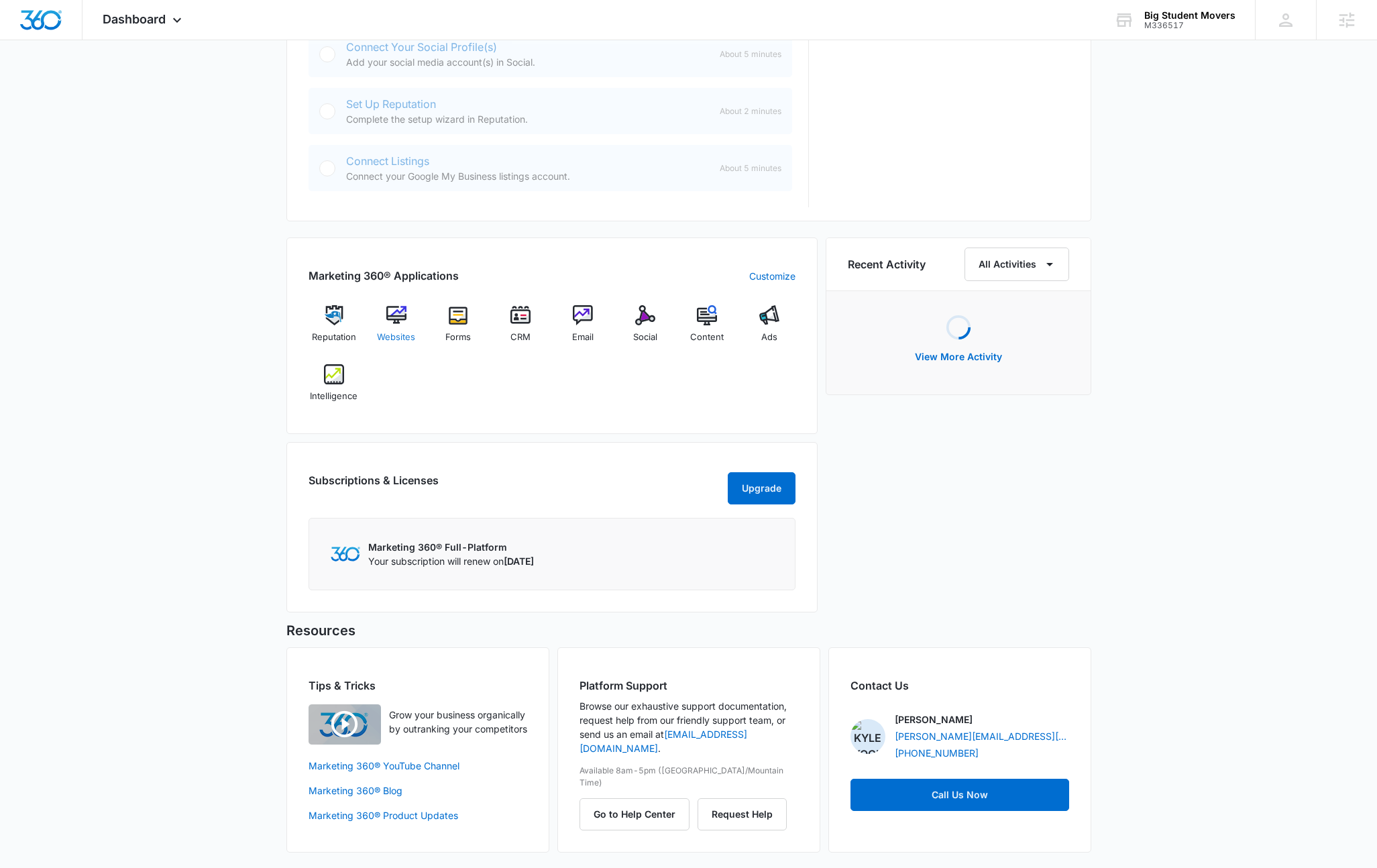
scroll to position [639, 0]
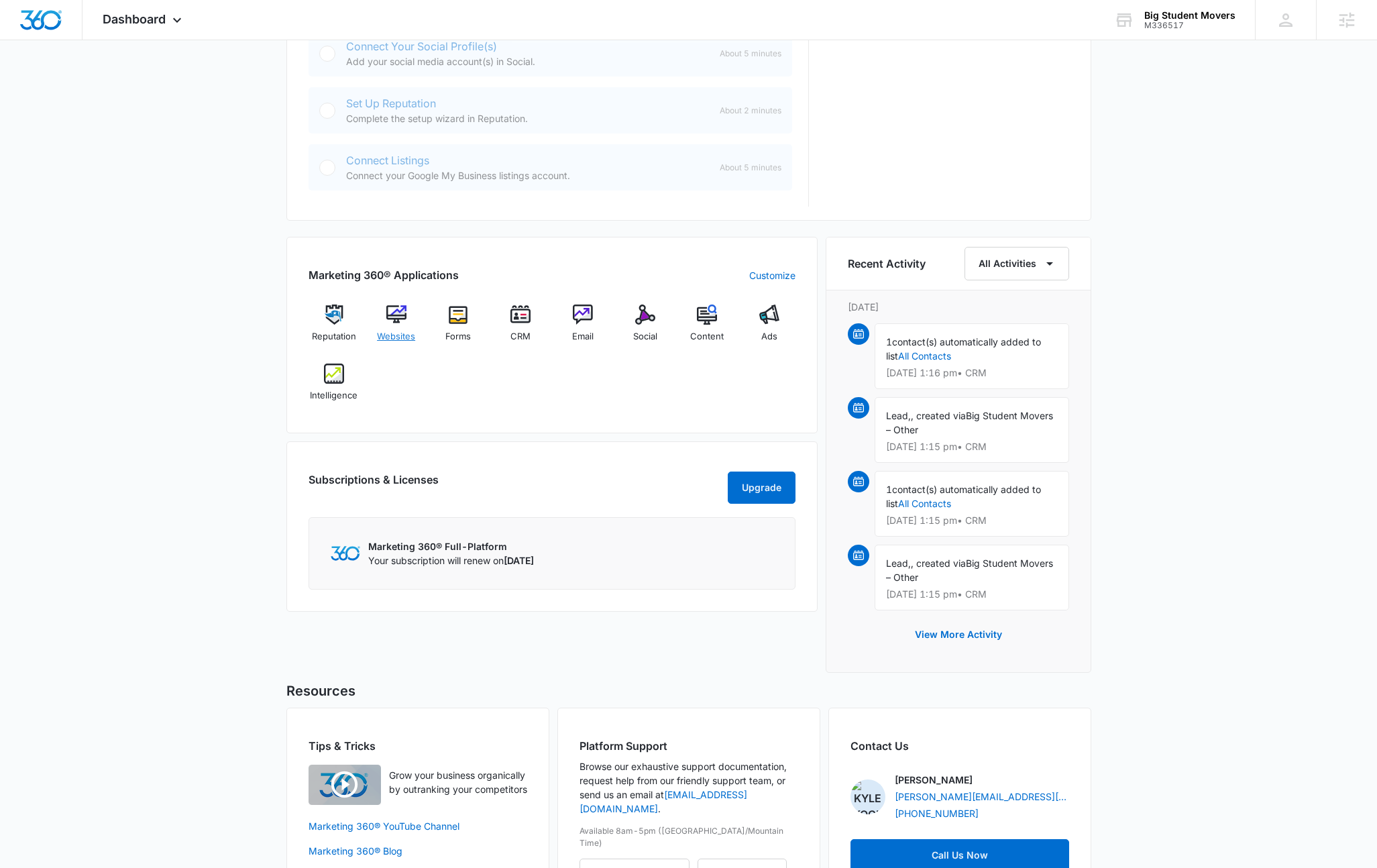
click at [397, 335] on span "Websites" at bounding box center [396, 337] width 38 height 13
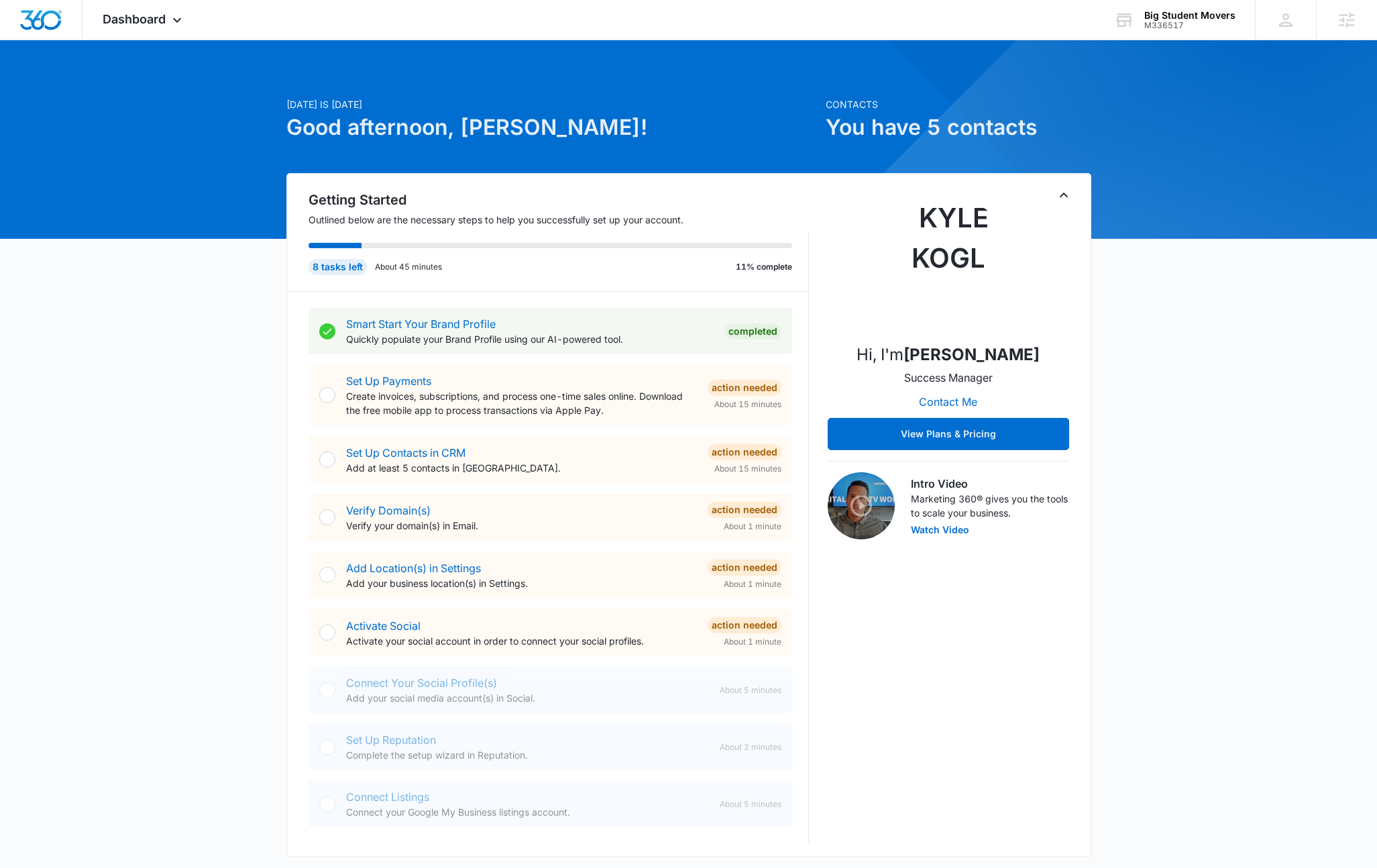
scroll to position [286, 0]
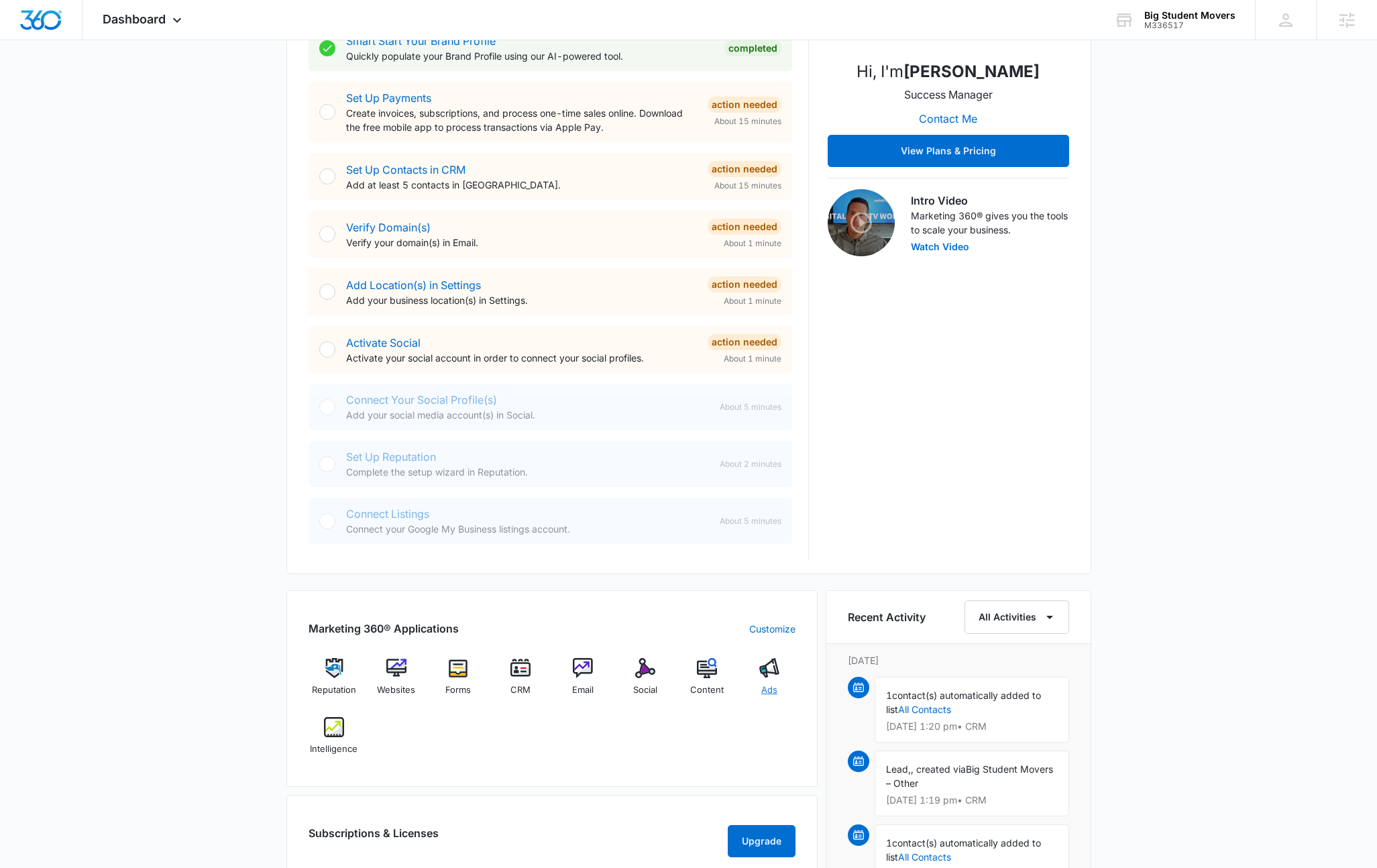
click at [770, 664] on img at bounding box center [769, 668] width 20 height 20
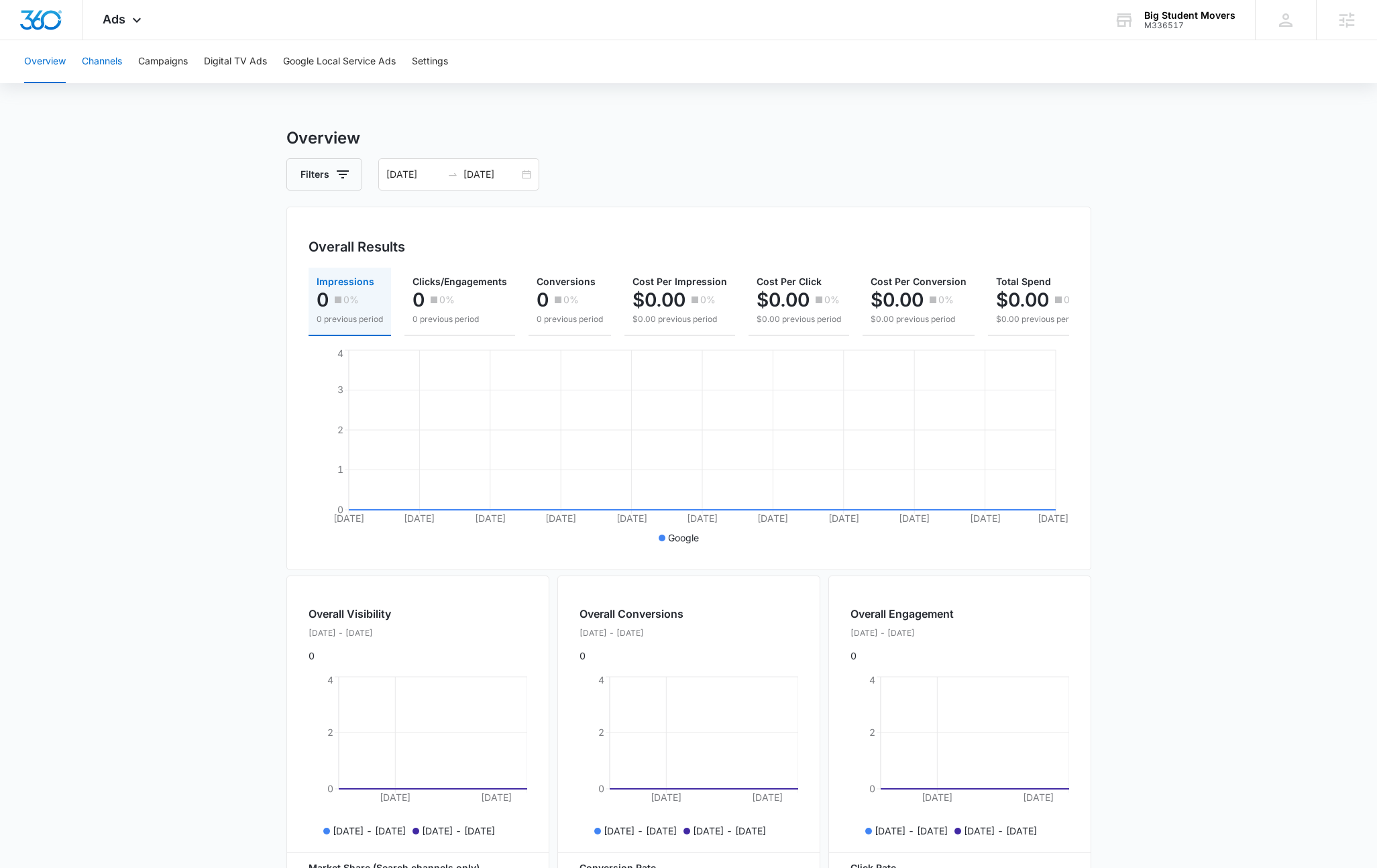
click at [102, 64] on button "Channels" at bounding box center [102, 61] width 40 height 43
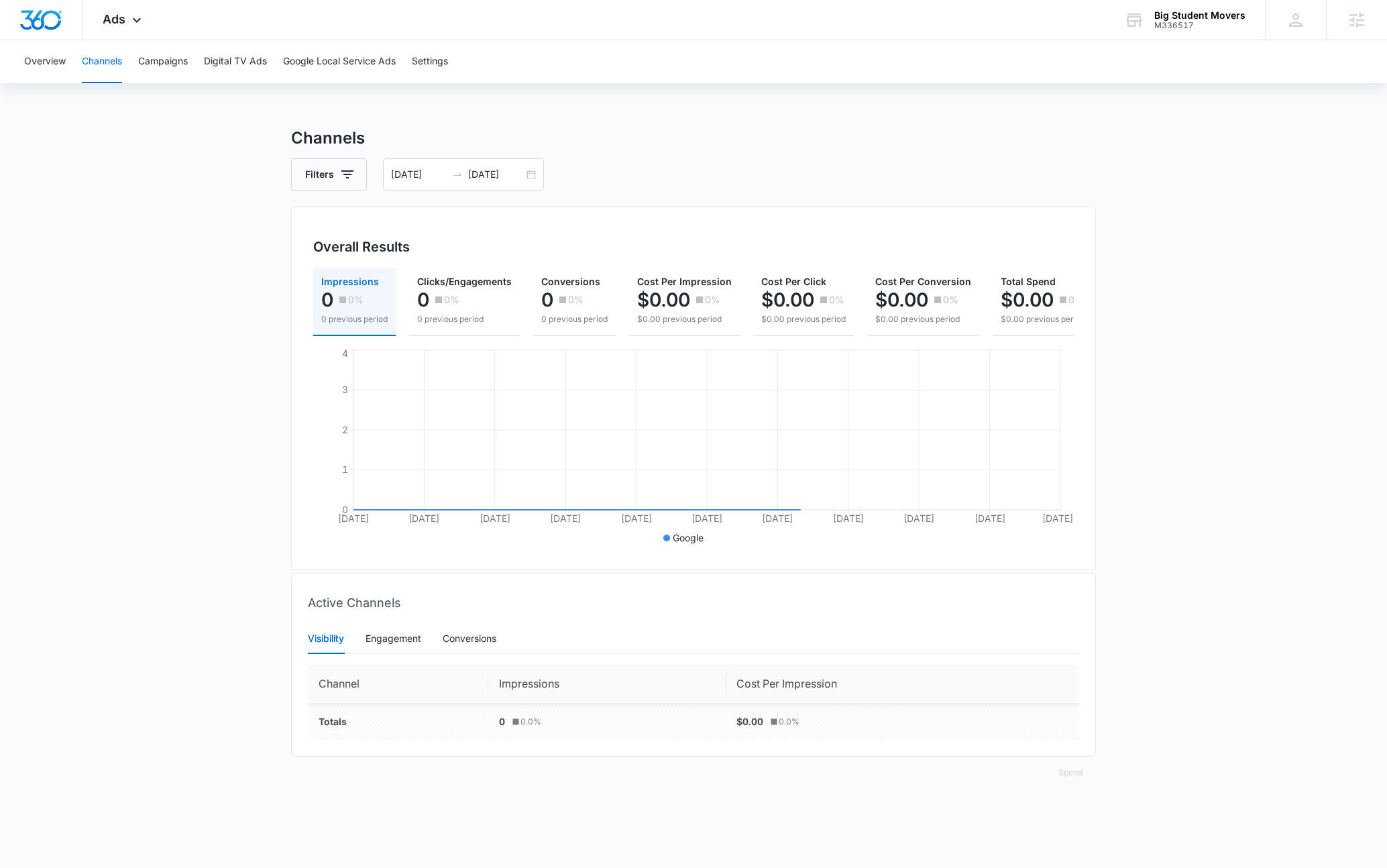
click at [192, 68] on div "Overview Channels Campaigns Digital TV Ads Google Local Service Ads Settings" at bounding box center [693, 61] width 1355 height 43
click at [170, 59] on button "Campaigns" at bounding box center [163, 61] width 49 height 43
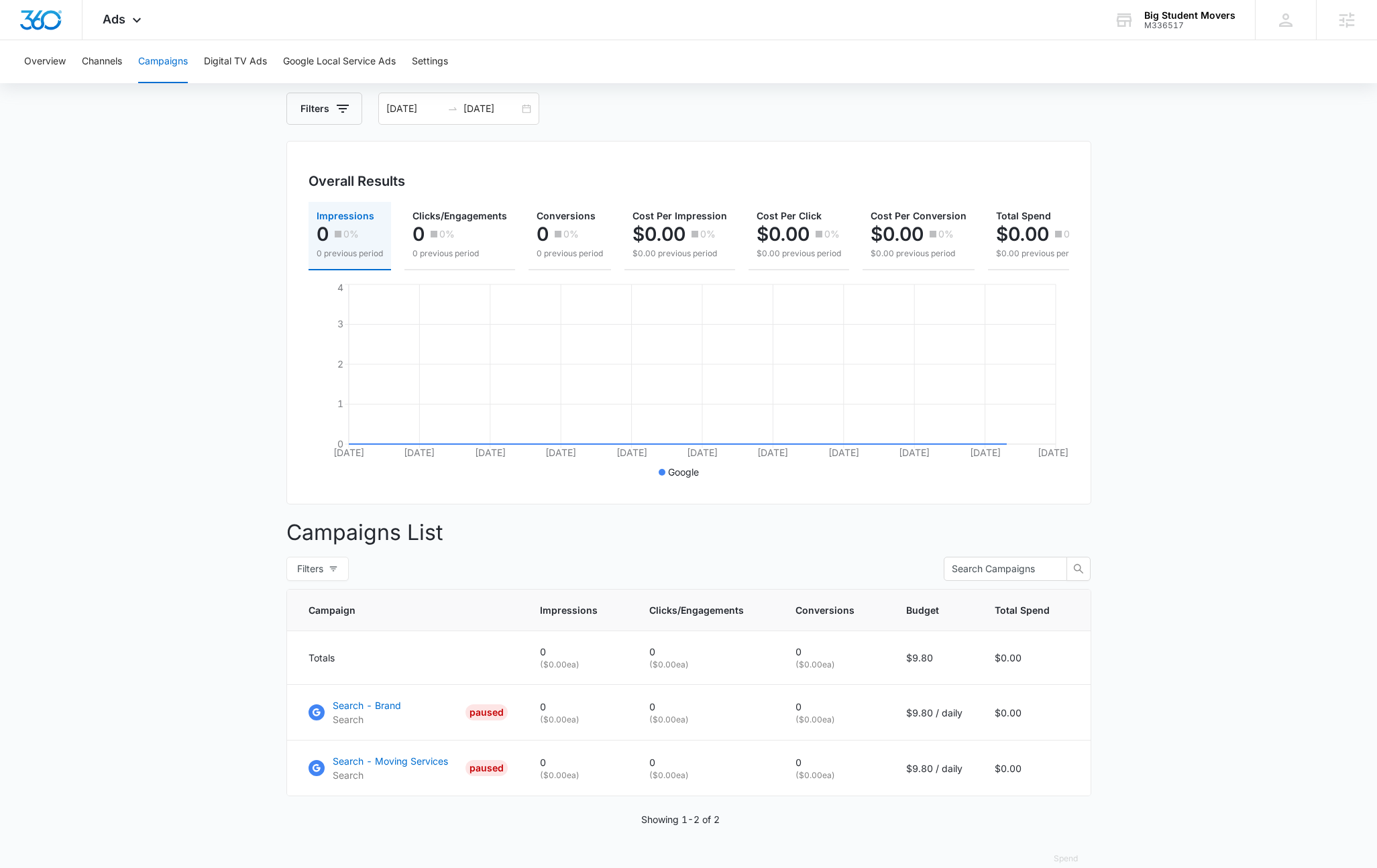
scroll to position [99, 0]
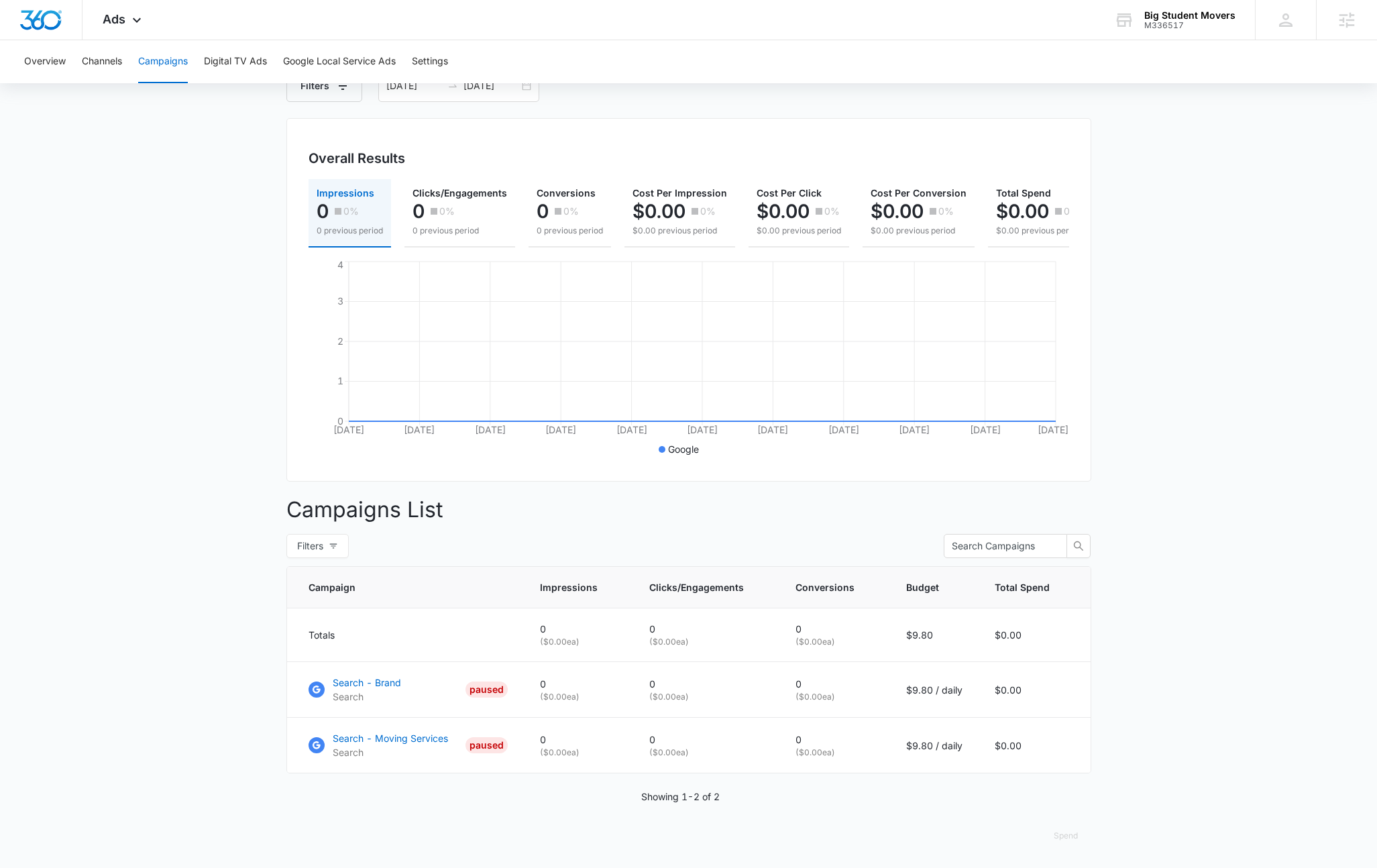
click at [1172, 352] on main "Campaigns Filters [DATE] [DATE] Overall Results Impressions 0 0% 0 previous per…" at bounding box center [688, 453] width 1377 height 831
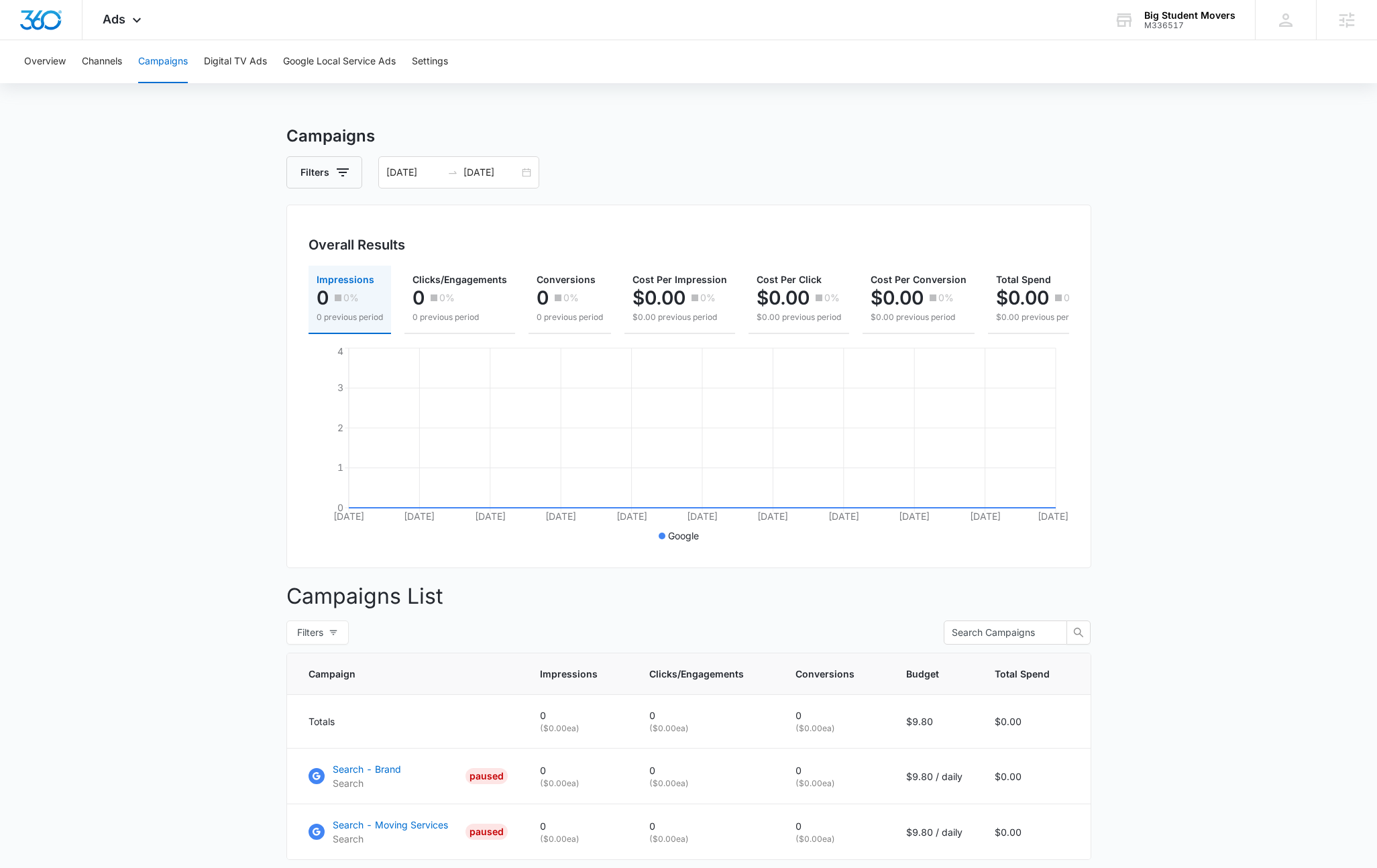
scroll to position [0, 0]
